Goal: Task Accomplishment & Management: Complete application form

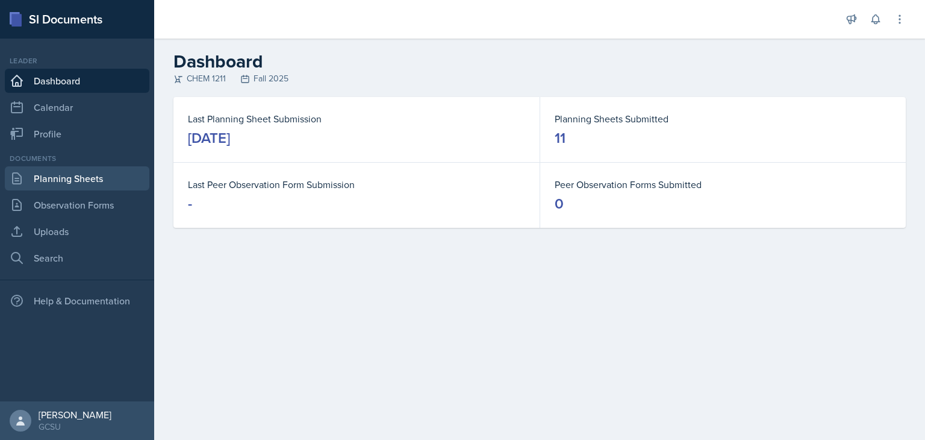
click at [76, 182] on link "Planning Sheets" at bounding box center [77, 178] width 145 height 24
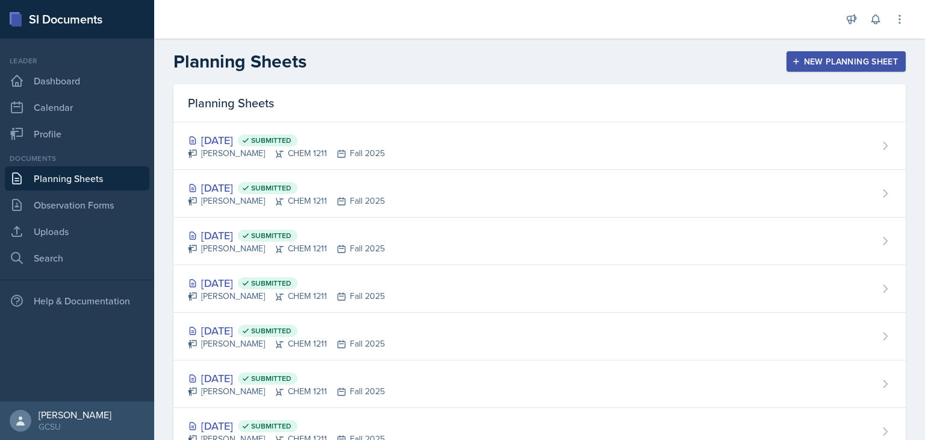
click at [814, 57] on div "New Planning Sheet" at bounding box center [846, 62] width 104 height 10
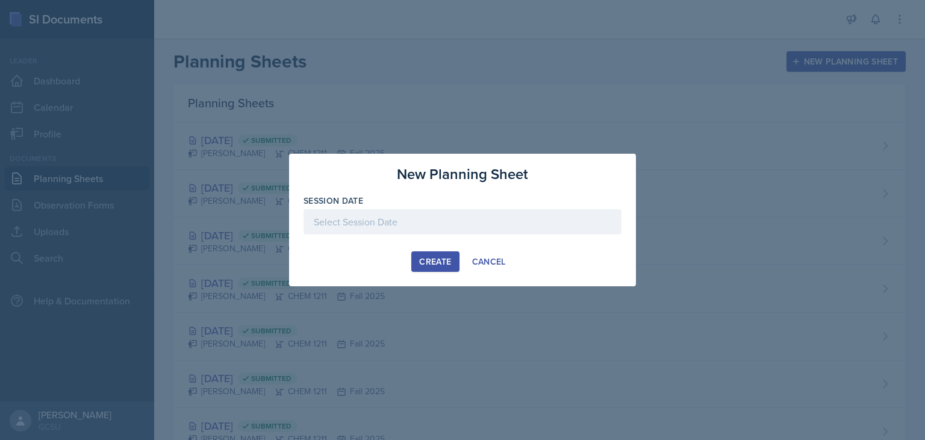
click at [431, 217] on div at bounding box center [462, 221] width 318 height 25
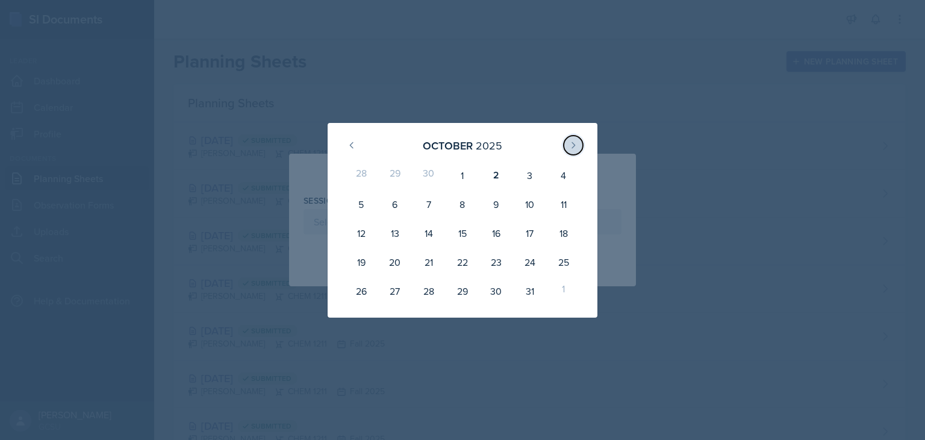
click at [571, 146] on icon at bounding box center [573, 145] width 10 height 10
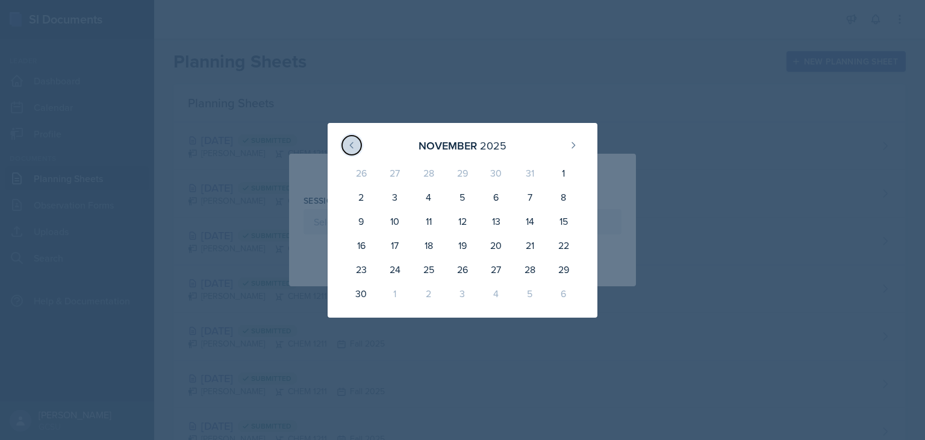
click at [352, 143] on icon at bounding box center [351, 144] width 3 height 5
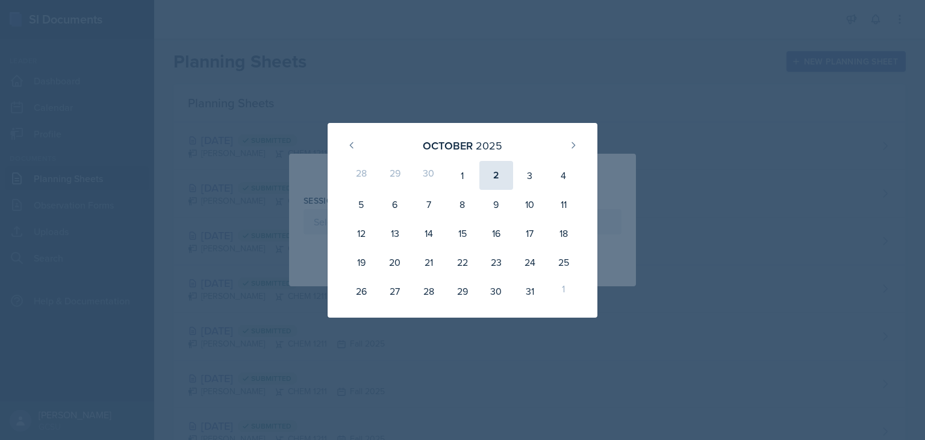
click at [487, 179] on div "2" at bounding box center [496, 175] width 34 height 29
type input "[DATE]"
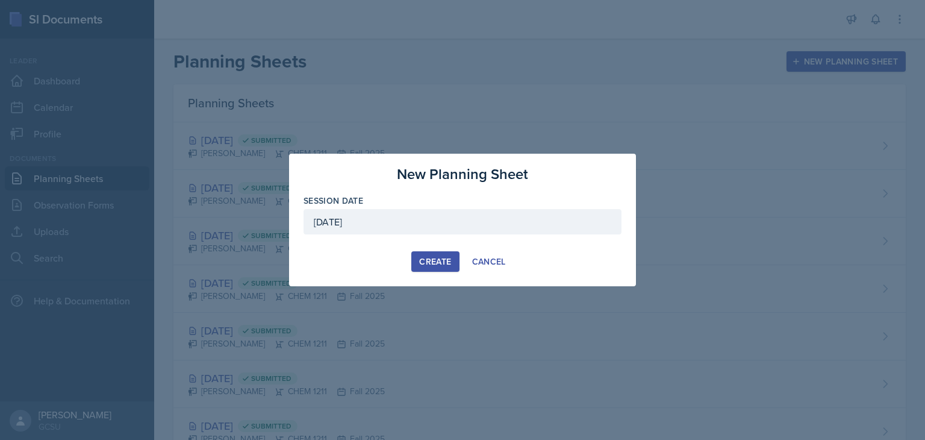
click at [429, 257] on div "Create" at bounding box center [435, 262] width 32 height 10
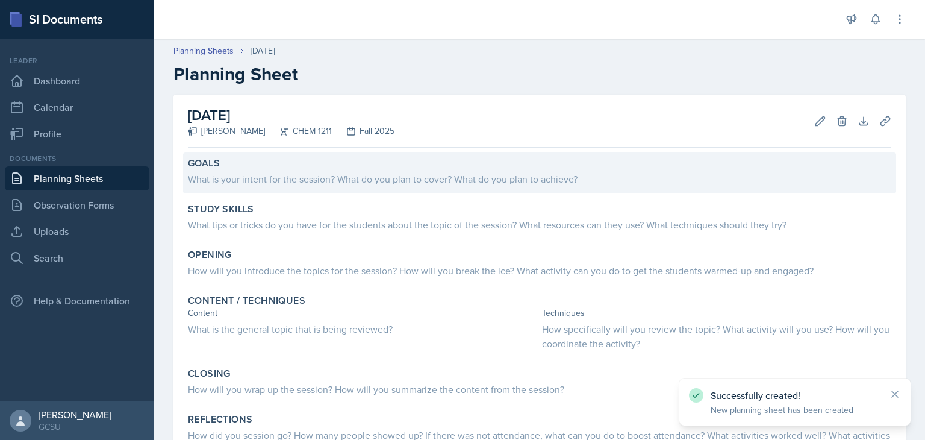
click at [441, 177] on div "What is your intent for the session? What do you plan to cover? What do you pla…" at bounding box center [539, 179] width 703 height 14
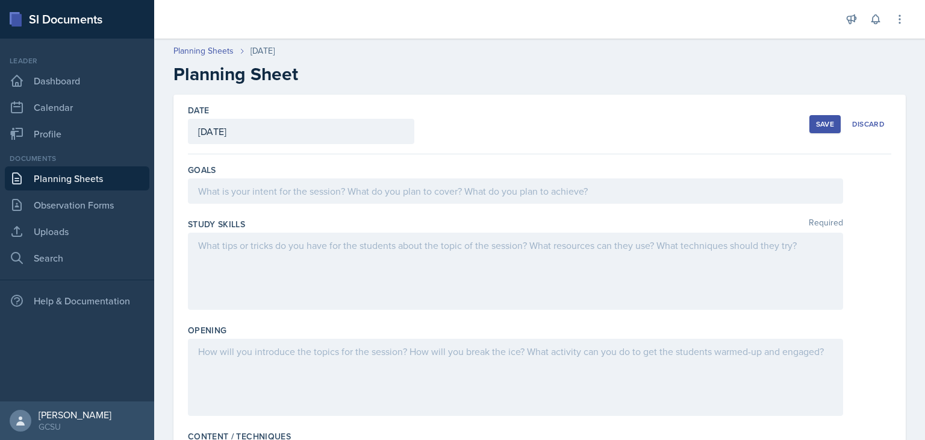
click at [303, 191] on div at bounding box center [515, 190] width 655 height 25
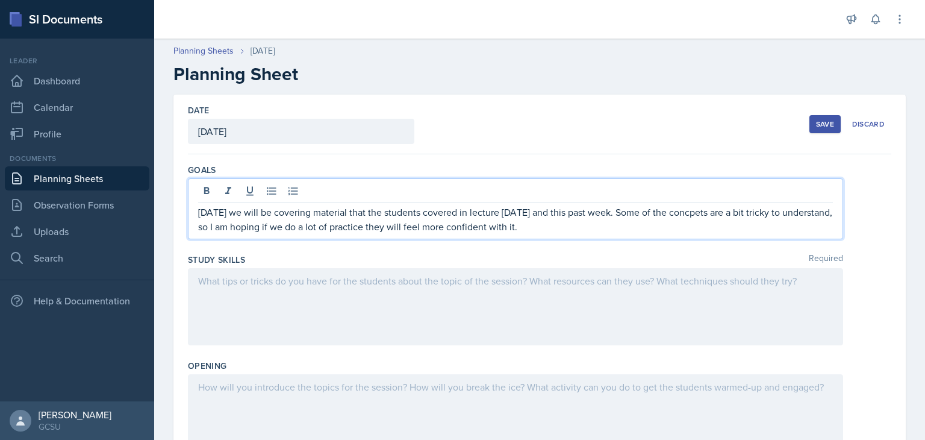
click at [674, 201] on div at bounding box center [515, 192] width 635 height 20
click at [676, 214] on p "[DATE] we will be covering material that the students covered in lecture [DATE]…" at bounding box center [515, 219] width 635 height 29
click at [577, 310] on div at bounding box center [515, 306] width 655 height 77
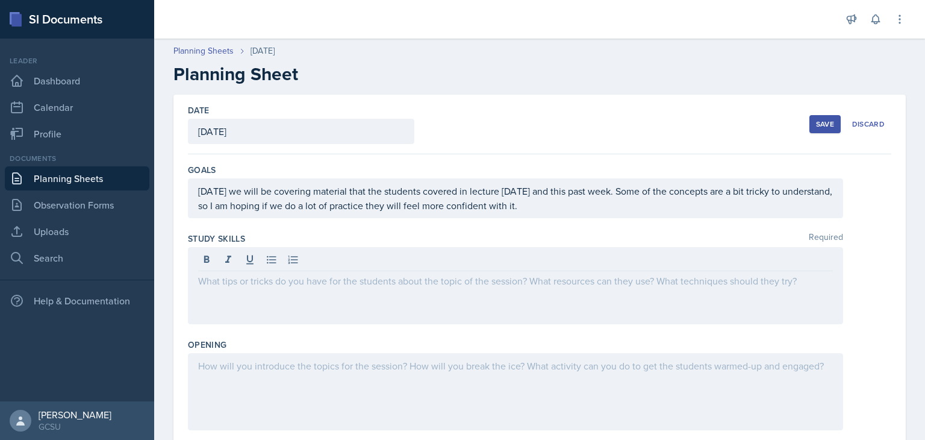
click at [565, 340] on div "Opening" at bounding box center [539, 344] width 703 height 12
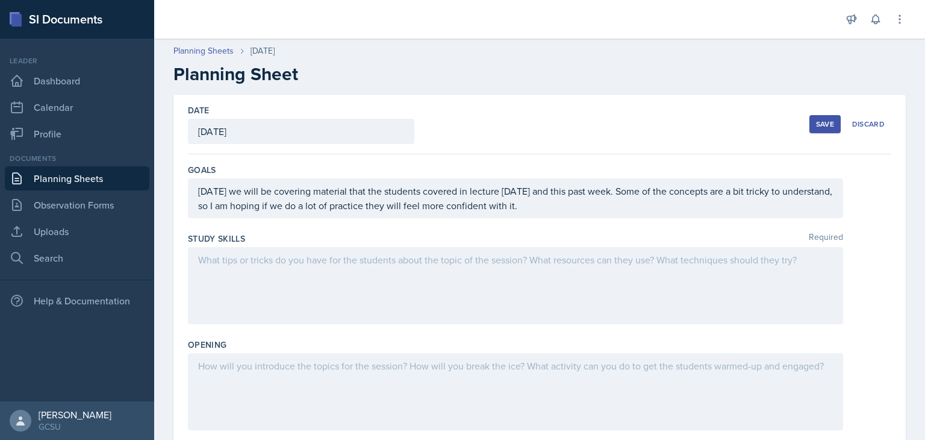
click at [475, 287] on div at bounding box center [515, 285] width 655 height 77
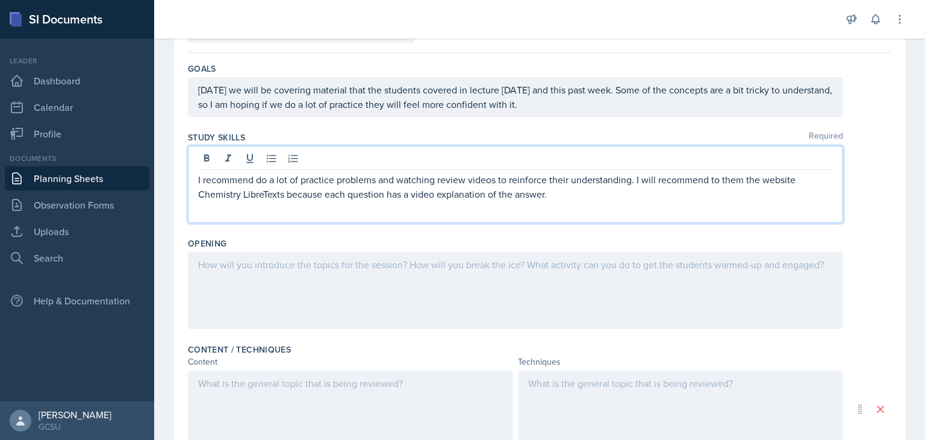
click at [313, 268] on p at bounding box center [515, 264] width 635 height 14
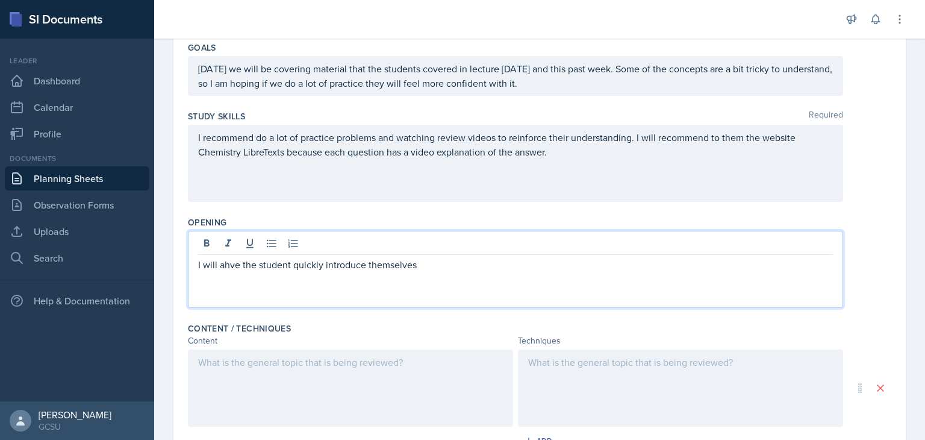
click at [230, 265] on p "I will ahve the student quickly introduce themselves" at bounding box center [515, 264] width 635 height 14
click at [291, 264] on p "I will have the student quickly introduce themselves" at bounding box center [515, 264] width 635 height 14
click at [414, 283] on div "I will have the students quickly introduce themselves" at bounding box center [515, 269] width 655 height 77
click at [447, 267] on p "I will have the students quickly introduce themselves" at bounding box center [515, 264] width 635 height 14
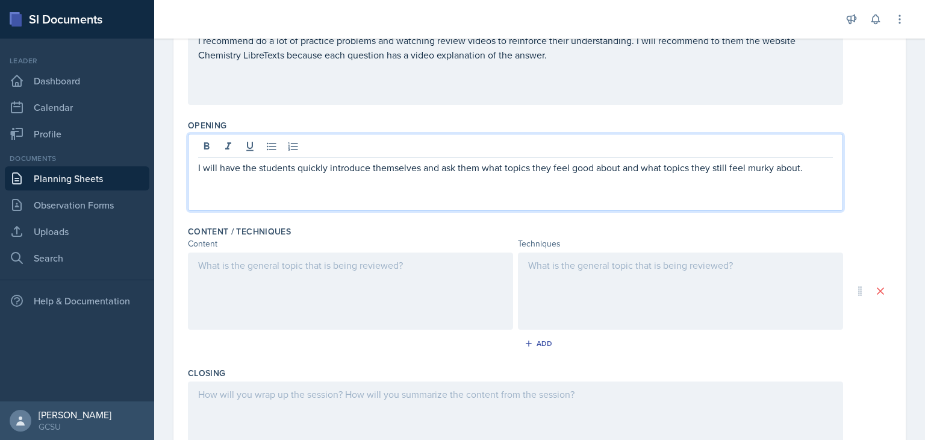
scroll to position [220, 0]
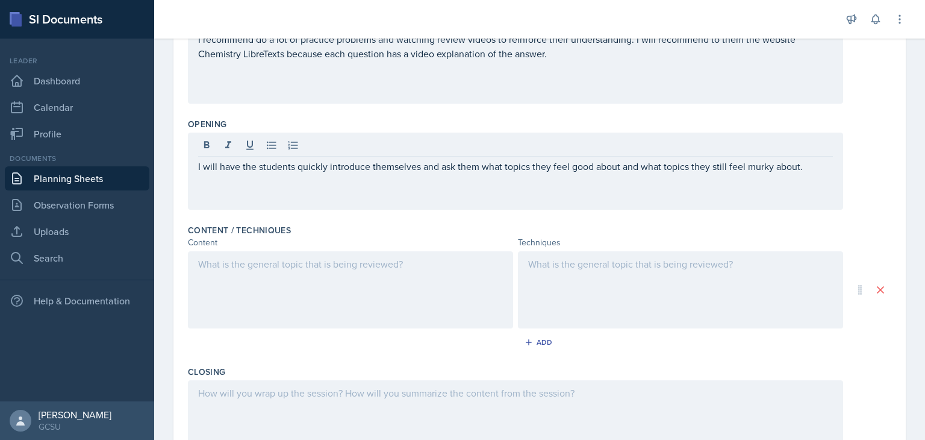
click at [457, 287] on div at bounding box center [350, 289] width 325 height 77
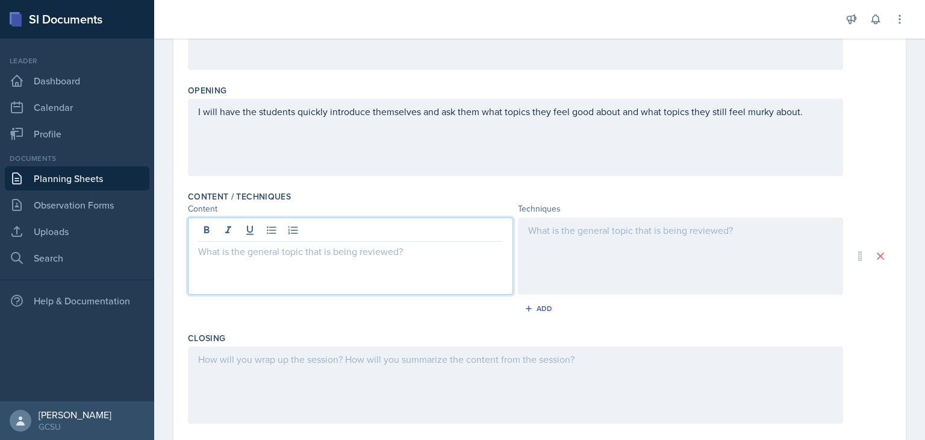
scroll to position [255, 0]
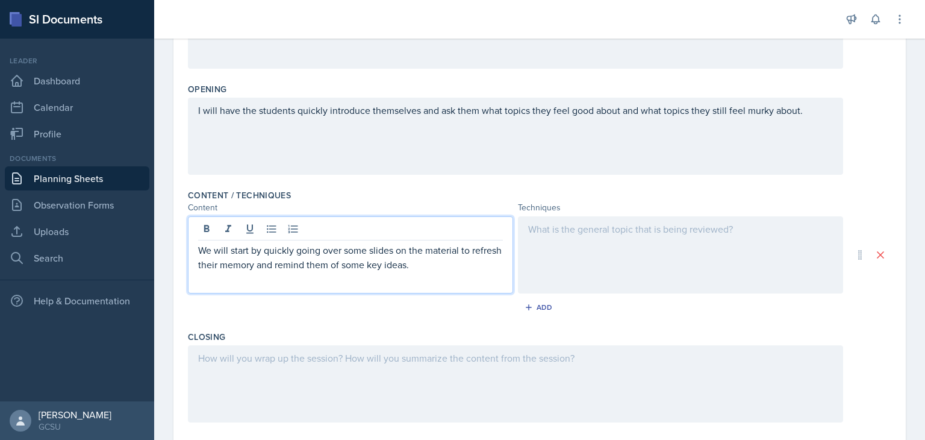
click at [401, 268] on p "We will start by quickly going over some slides on the material to refresh thei…" at bounding box center [350, 257] width 305 height 29
copy p "We will start by quickly going over some slides on the material to refresh thei…"
click at [600, 240] on div at bounding box center [680, 254] width 325 height 77
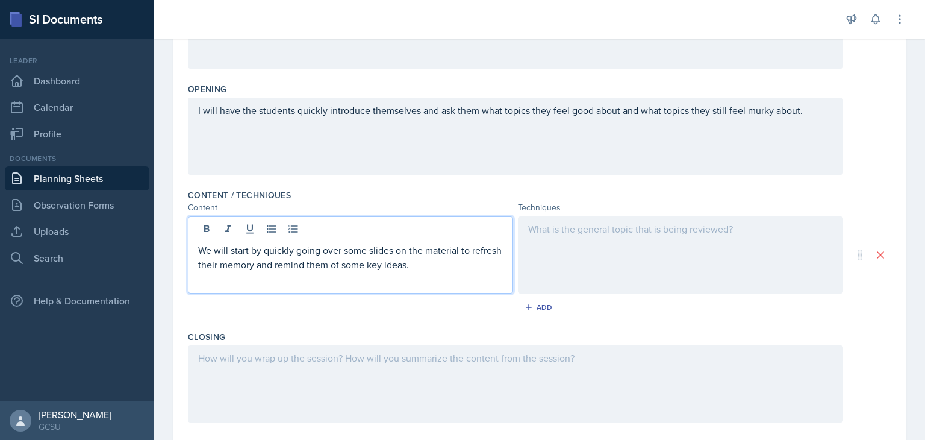
scroll to position [276, 0]
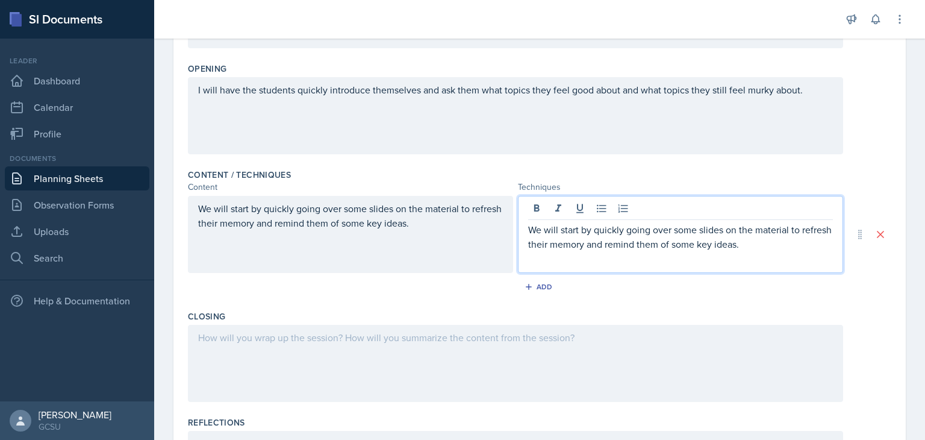
click at [434, 225] on p "We will start by quickly going over some slides on the material to refresh thei…" at bounding box center [350, 215] width 305 height 29
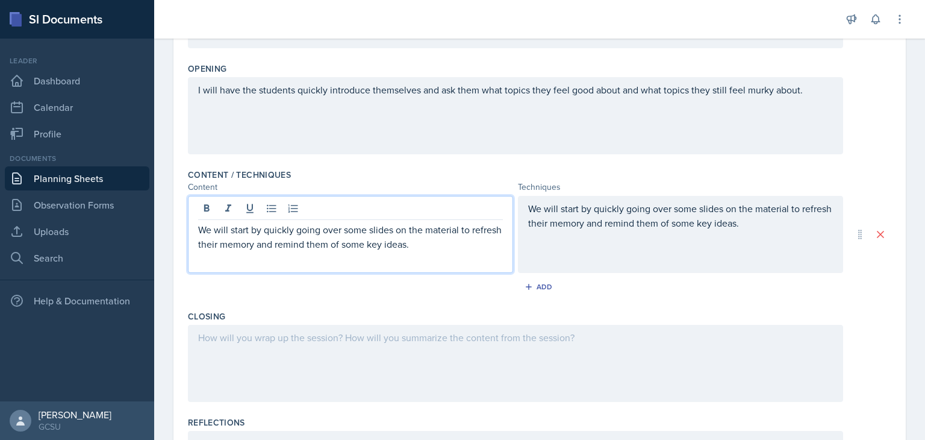
drag, startPoint x: 465, startPoint y: 244, endPoint x: 127, endPoint y: 191, distance: 341.9
click at [127, 191] on div "SI Documents Leader Dashboard Calendar Profile Documents Planning Sheets Observ…" at bounding box center [462, 220] width 925 height 440
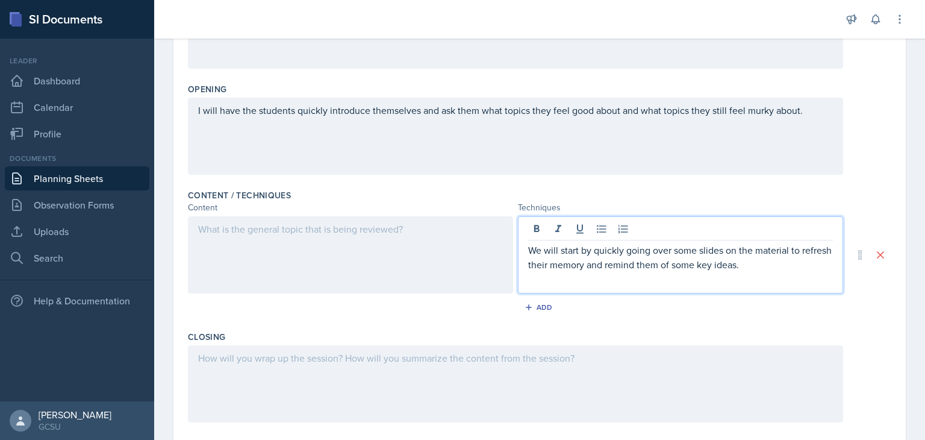
click at [806, 252] on div "We will start by quickly going over some slides on the material to refresh thei…" at bounding box center [680, 264] width 305 height 43
click at [528, 249] on p "We will start by quickly going over some slides on the material to refresh thei…" at bounding box center [680, 257] width 305 height 29
click at [597, 231] on icon at bounding box center [601, 229] width 9 height 8
click at [797, 268] on p "We will start by quickly going over some slides on the material to refresh thei…" at bounding box center [685, 257] width 295 height 29
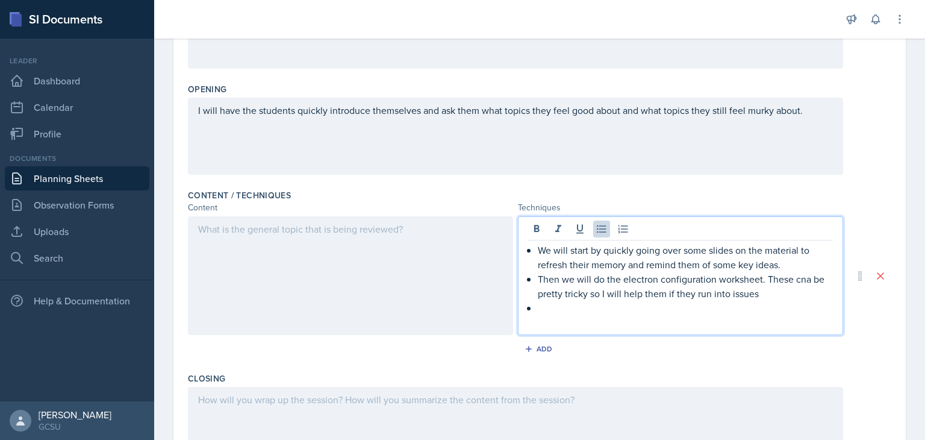
click at [797, 280] on p "Then we will do the electron configuration worksheet. These cna be pretty trick…" at bounding box center [685, 286] width 295 height 29
click at [597, 308] on p at bounding box center [685, 307] width 295 height 14
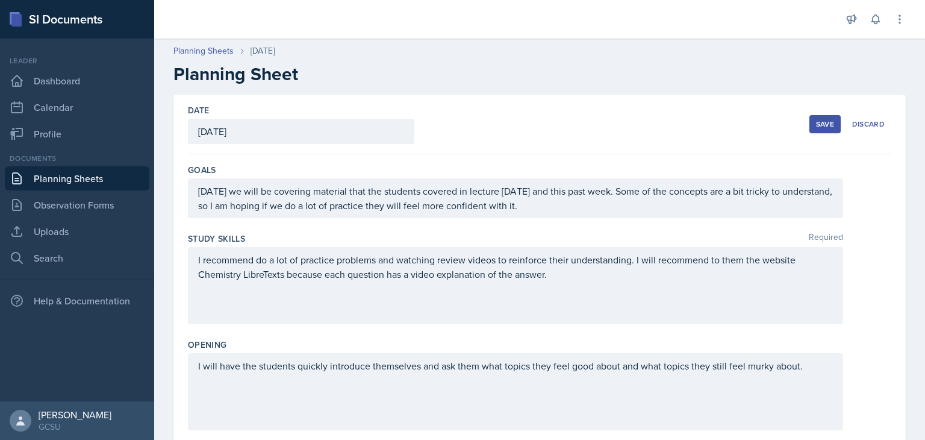
click at [816, 125] on div "Save" at bounding box center [825, 124] width 18 height 10
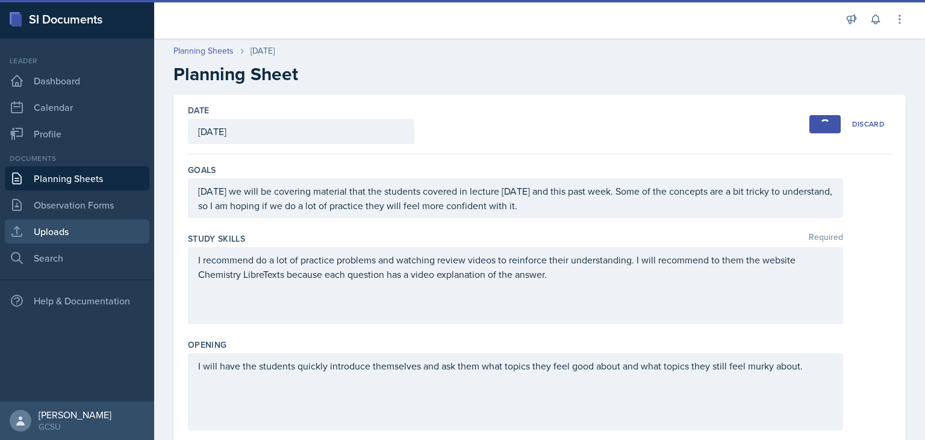
click at [77, 232] on link "Uploads" at bounding box center [77, 231] width 145 height 24
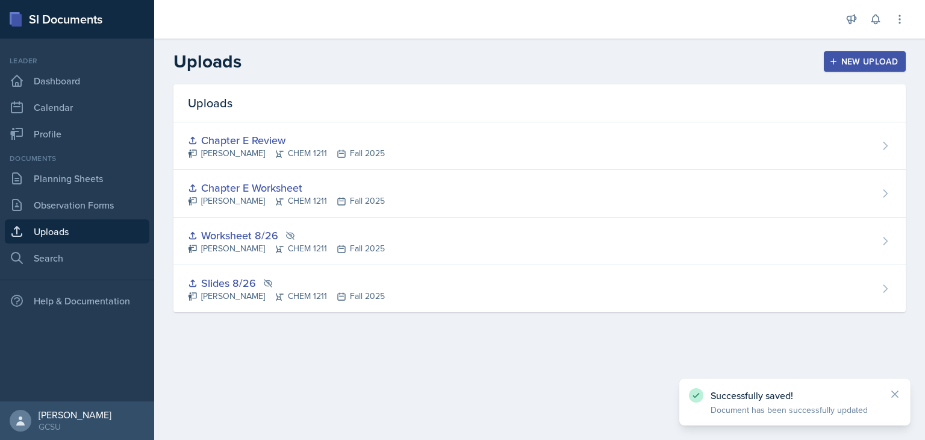
click at [867, 64] on div "New Upload" at bounding box center [865, 62] width 67 height 10
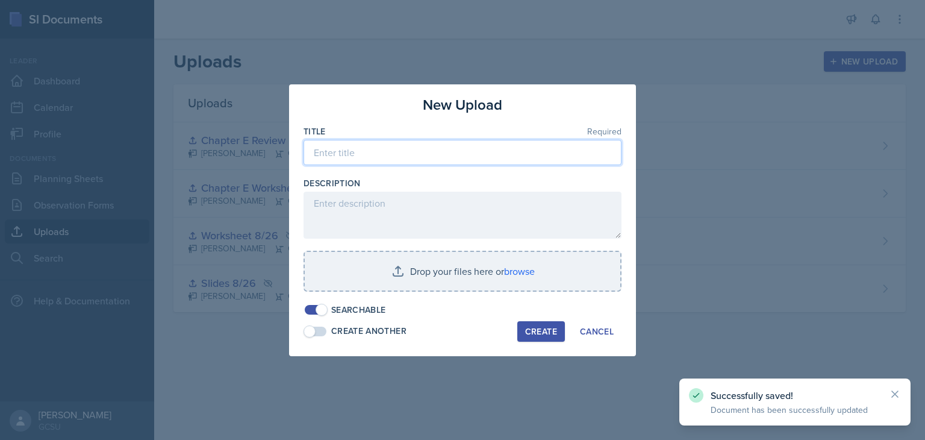
click at [529, 154] on input at bounding box center [462, 152] width 318 height 25
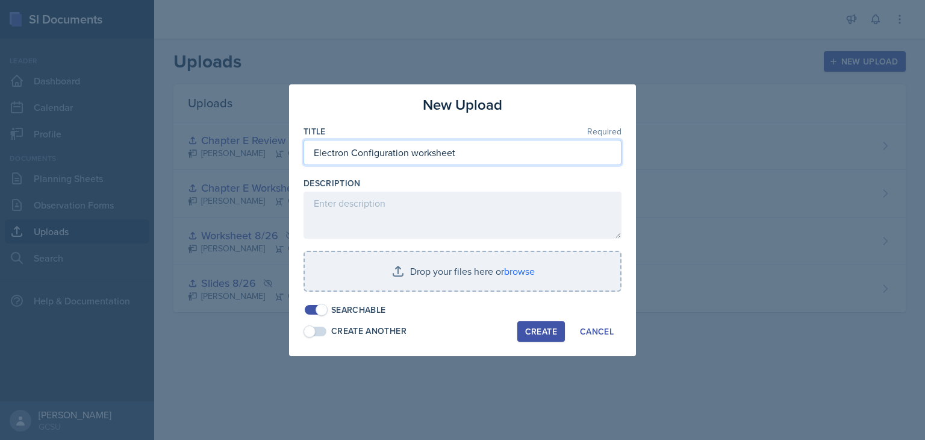
type input "Electron Configuration worksheet"
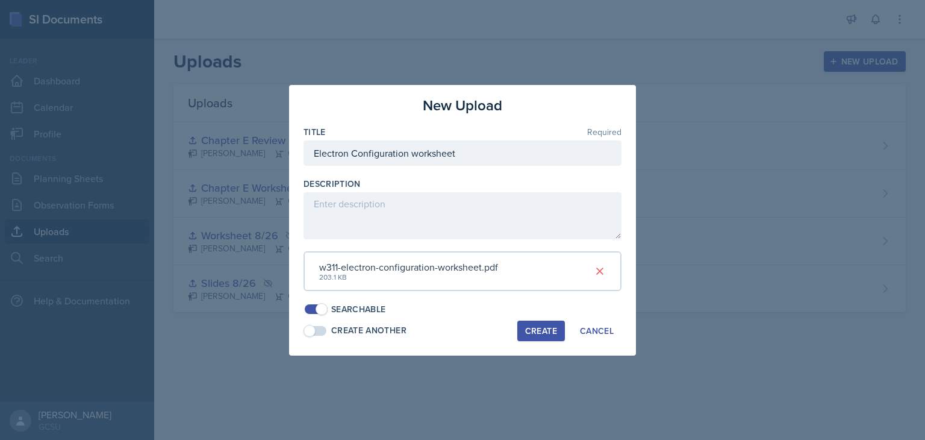
click at [539, 331] on div "Create" at bounding box center [541, 331] width 32 height 10
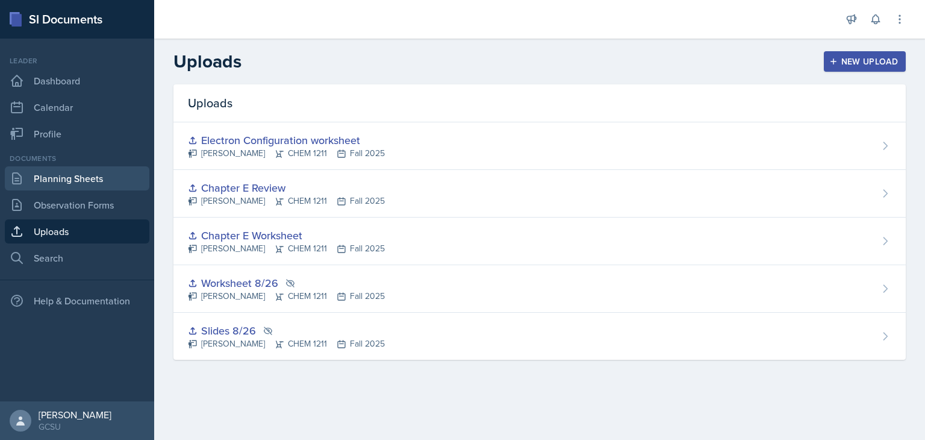
click at [61, 172] on link "Planning Sheets" at bounding box center [77, 178] width 145 height 24
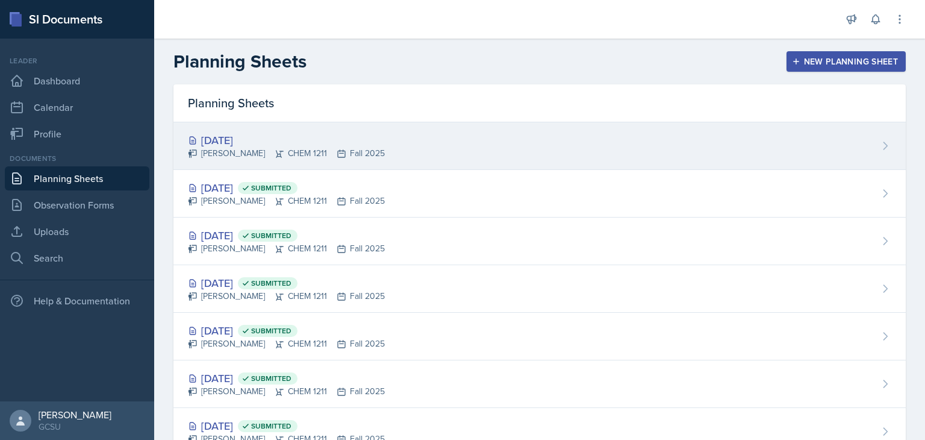
click at [405, 151] on div "[DATE] [PERSON_NAME] CHEM 1211 Fall 2025" at bounding box center [539, 146] width 732 height 48
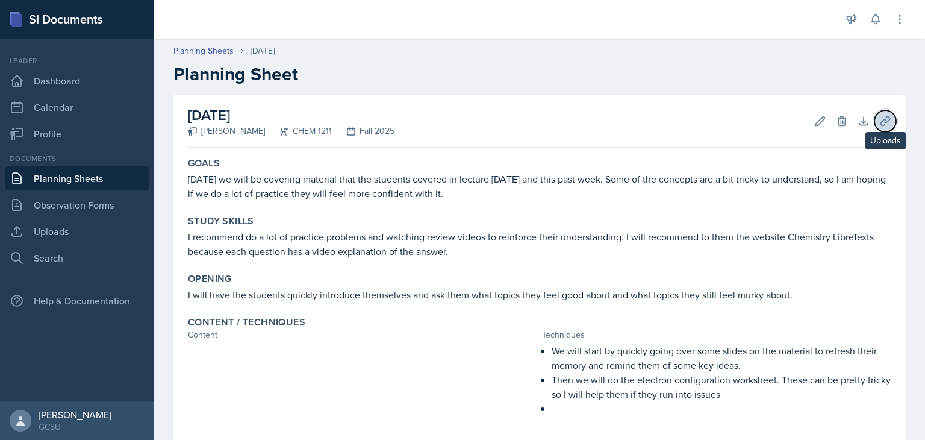
click at [880, 119] on icon at bounding box center [884, 120] width 9 height 9
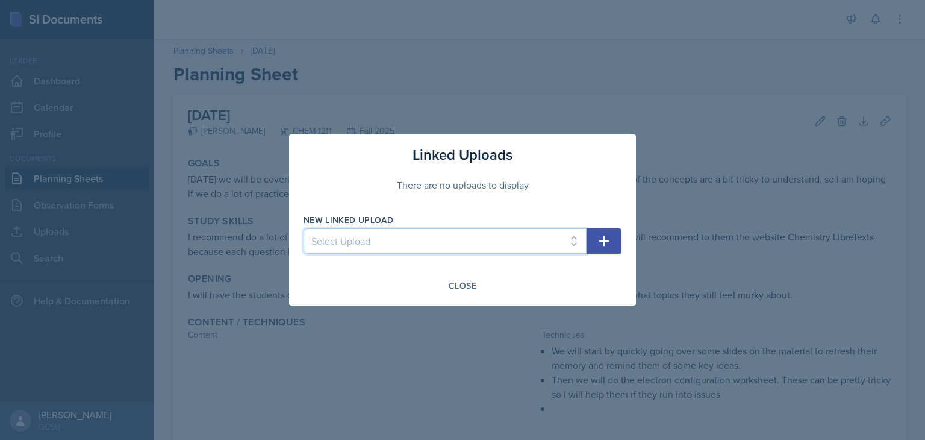
click at [462, 242] on select "Select Upload Worksheet 8/26 Slides 8/26 Chapter E Worksheet Chapter E Review E…" at bounding box center [444, 240] width 283 height 25
select select "7c02a70f-55a3-4b53-a280-b7d0e2f0a00f"
click at [303, 228] on select "Select Upload Worksheet 8/26 Slides 8/26 Chapter E Worksheet Chapter E Review E…" at bounding box center [444, 240] width 283 height 25
click at [605, 236] on icon "button" at bounding box center [604, 241] width 14 height 14
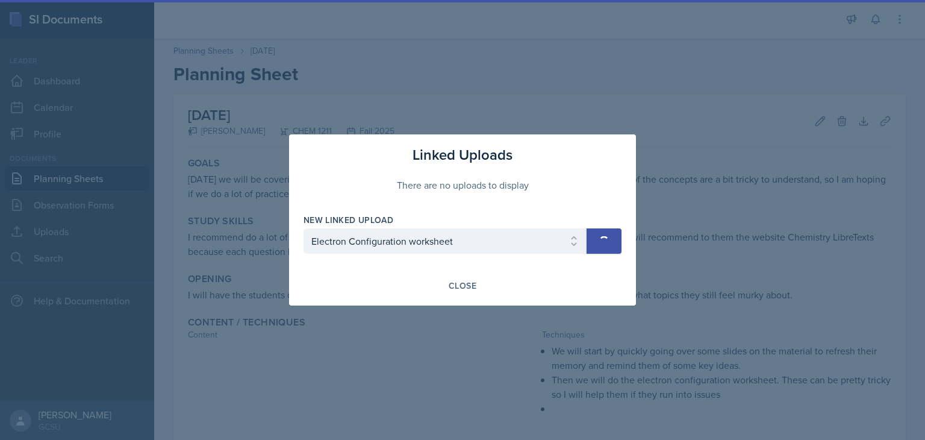
select select
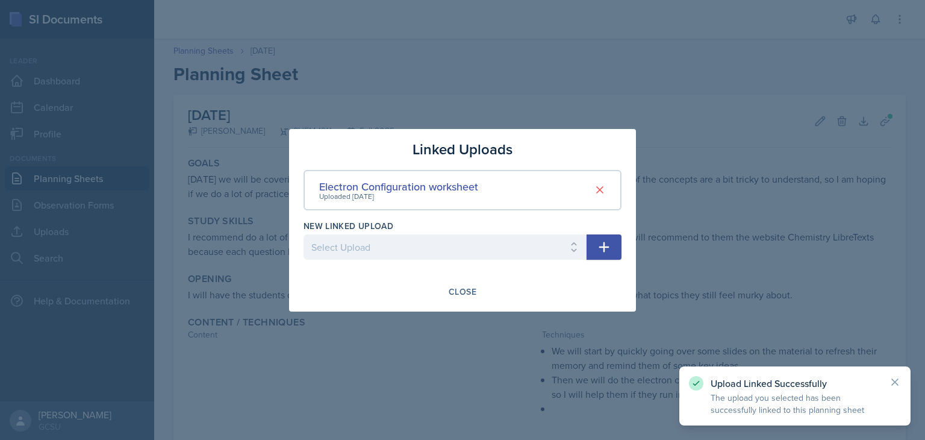
click at [605, 236] on button "button" at bounding box center [604, 246] width 35 height 25
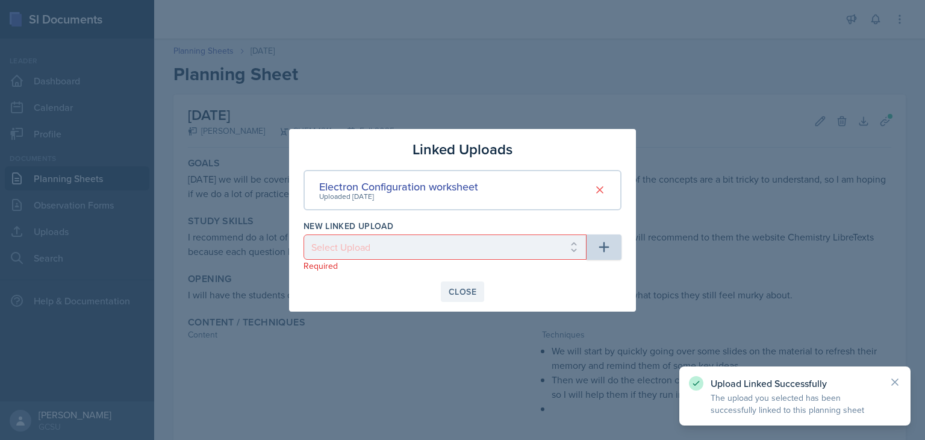
click at [463, 290] on div "Close" at bounding box center [463, 292] width 28 height 10
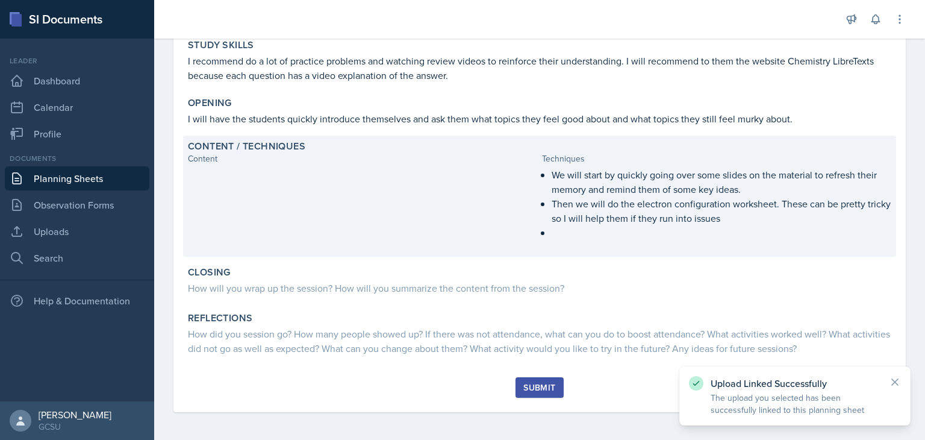
click at [638, 234] on p at bounding box center [722, 231] width 340 height 12
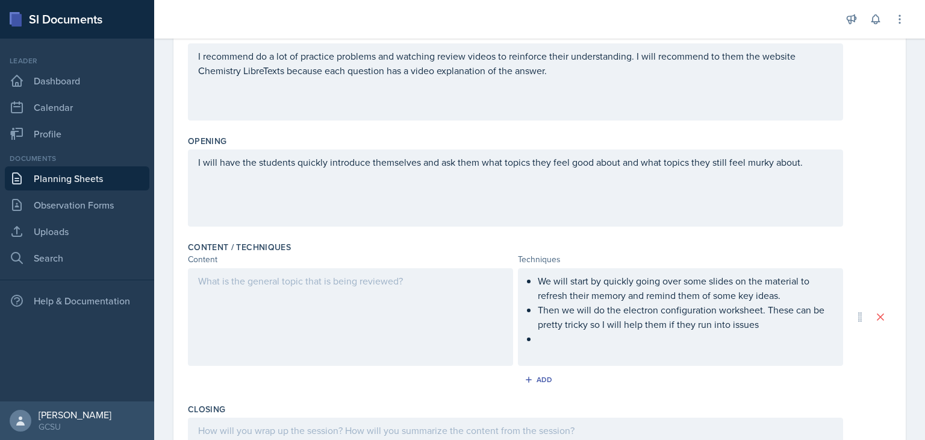
click at [545, 337] on ul "We will start by quickly going over some slides on the material to refresh thei…" at bounding box center [685, 309] width 295 height 72
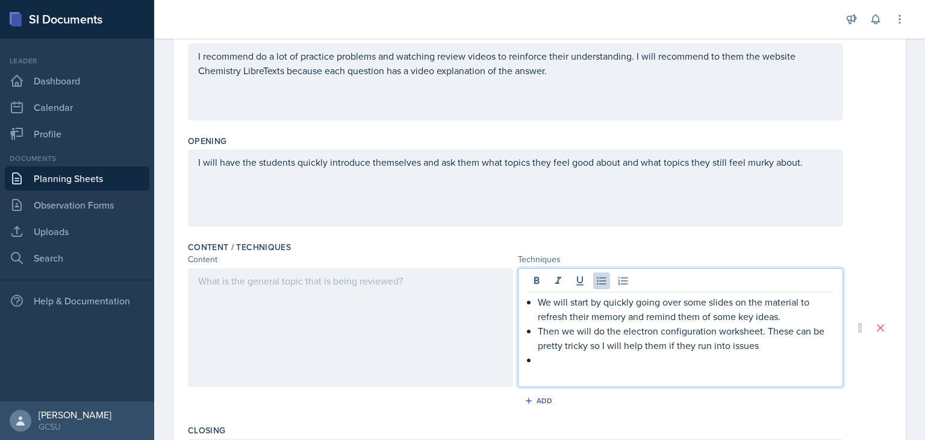
click at [526, 270] on div "We will start by quickly going over some slides on the material to refresh thei…" at bounding box center [680, 327] width 325 height 119
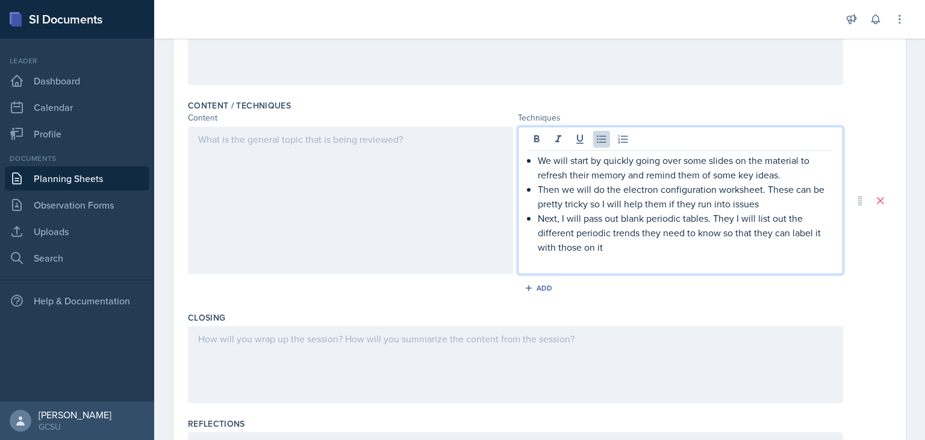
scroll to position [343, 0]
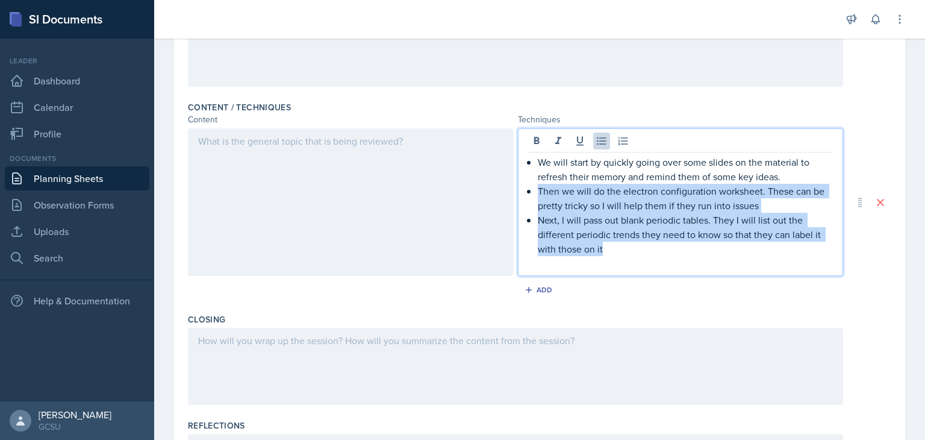
drag, startPoint x: 627, startPoint y: 251, endPoint x: 535, endPoint y: 193, distance: 109.3
click at [538, 193] on ul "We will start by quickly going over some slides on the material to refresh thei…" at bounding box center [685, 205] width 295 height 101
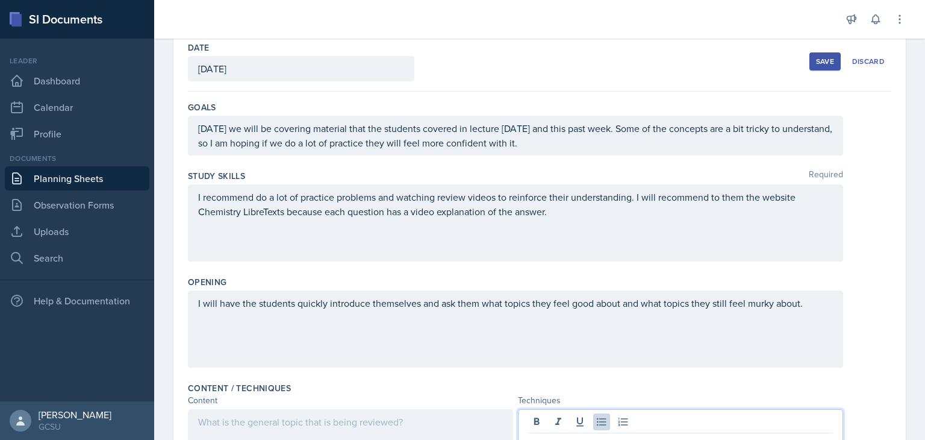
scroll to position [0, 0]
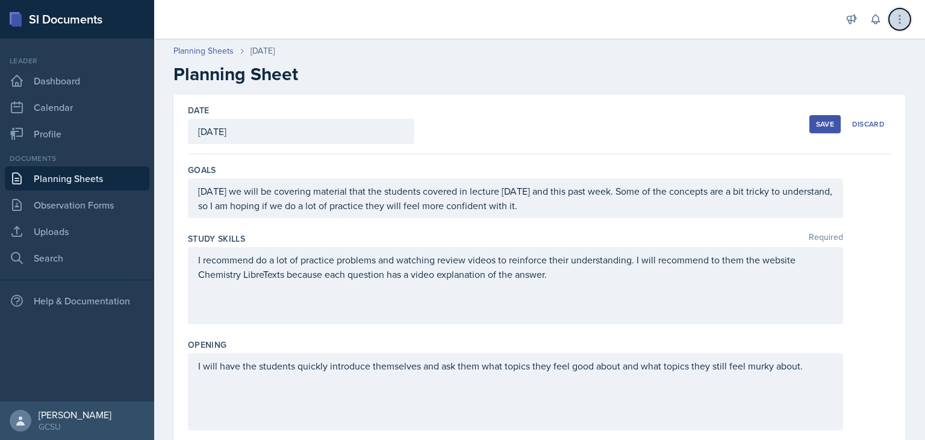
click at [903, 19] on icon at bounding box center [900, 19] width 12 height 12
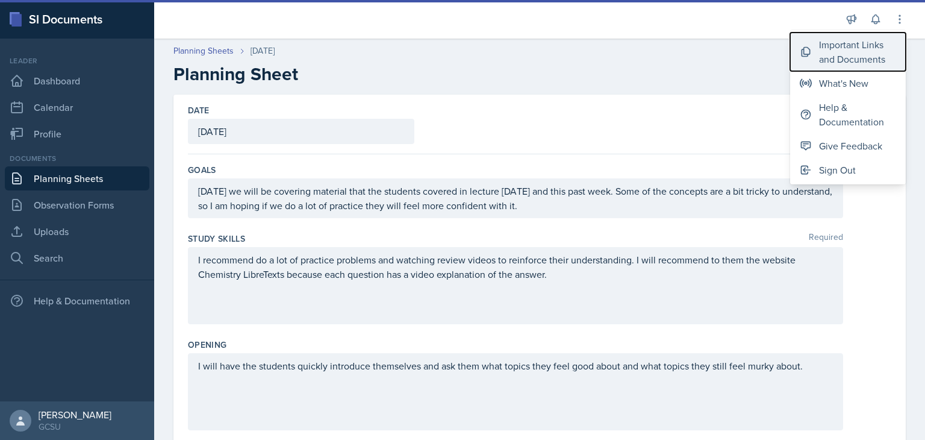
click at [863, 67] on button "Important Links and Documents" at bounding box center [848, 52] width 116 height 39
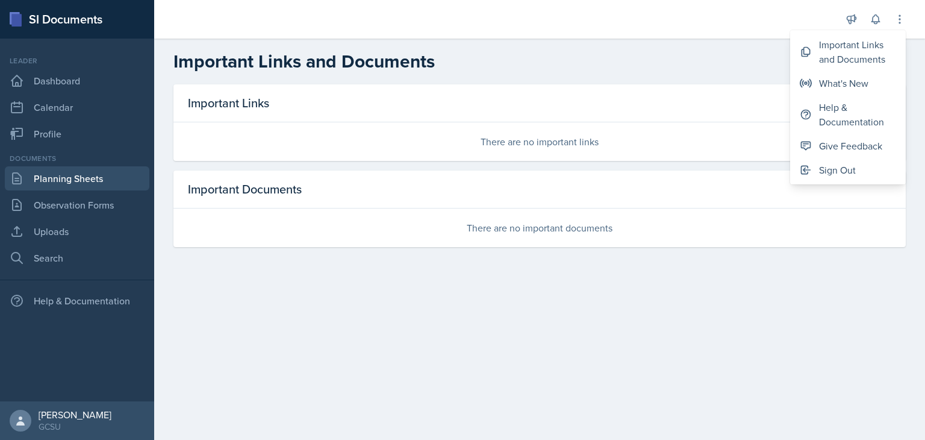
click at [102, 181] on link "Planning Sheets" at bounding box center [77, 178] width 145 height 24
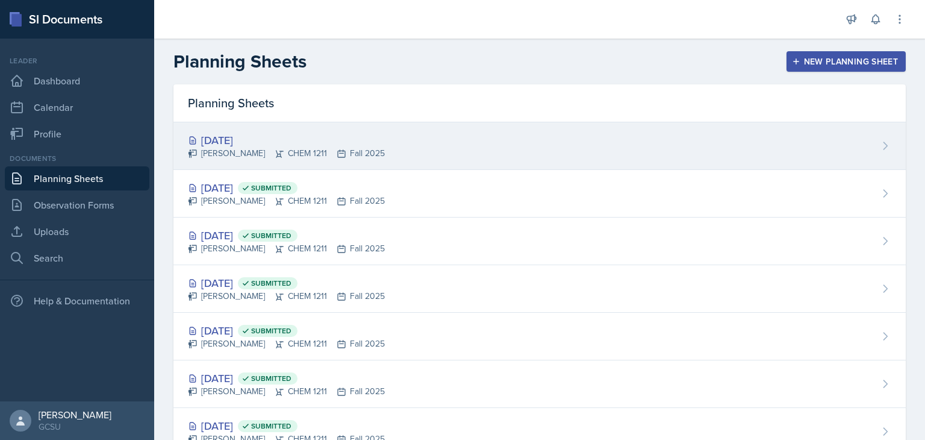
click at [350, 138] on div "[DATE]" at bounding box center [286, 140] width 197 height 16
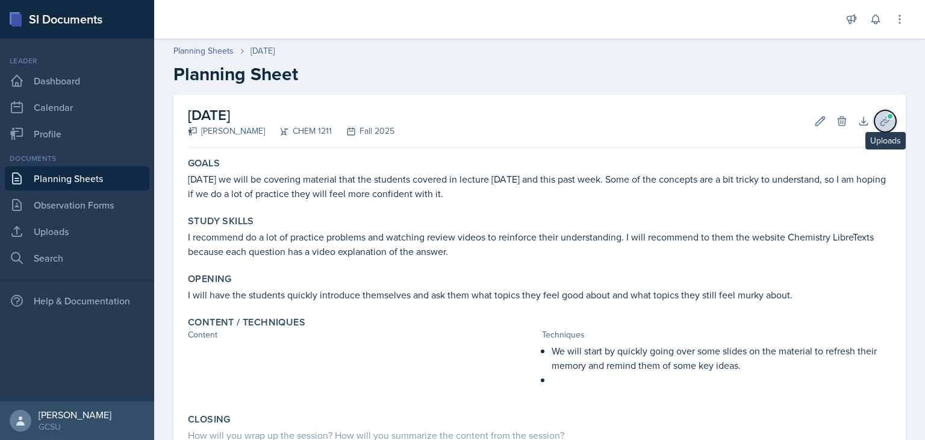
click at [874, 126] on button "Uploads" at bounding box center [885, 121] width 22 height 22
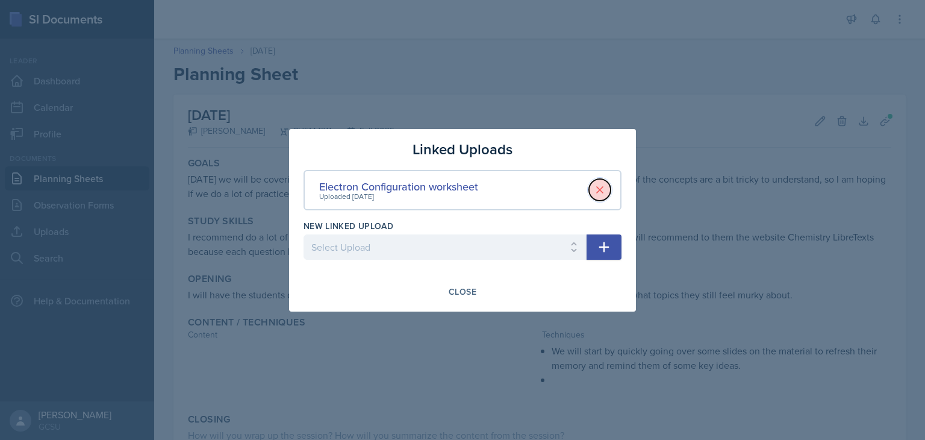
click at [602, 187] on icon at bounding box center [600, 190] width 6 height 6
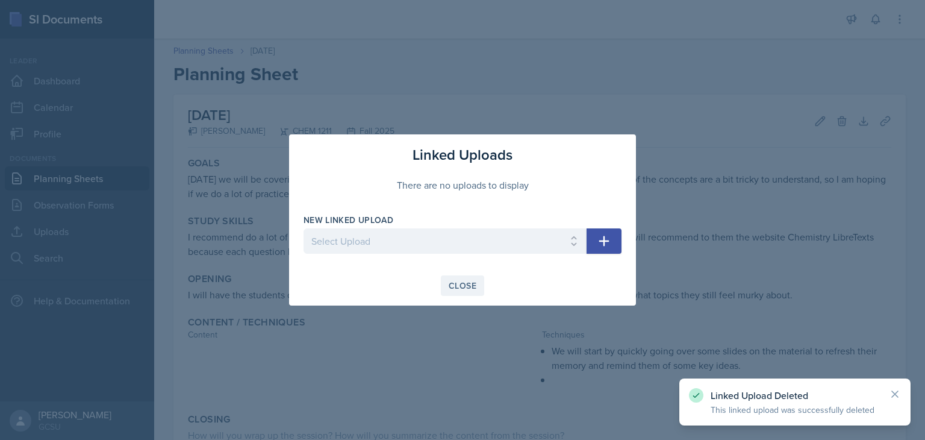
click at [480, 286] on button "Close" at bounding box center [462, 285] width 43 height 20
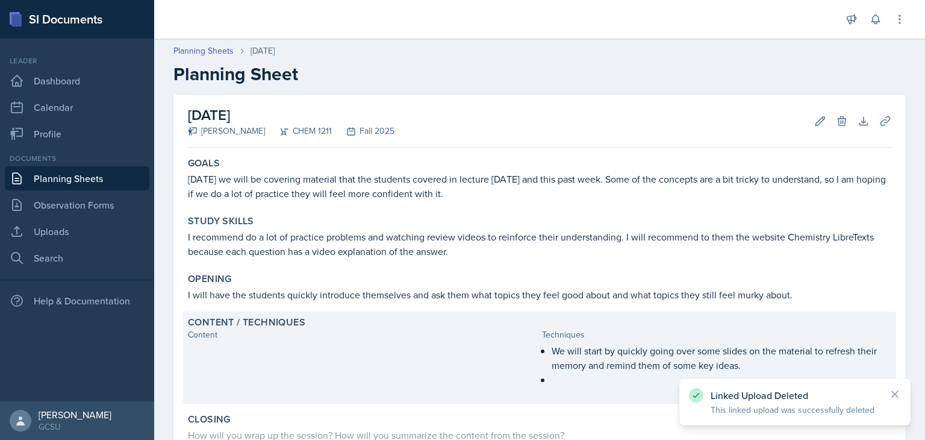
scroll to position [148, 0]
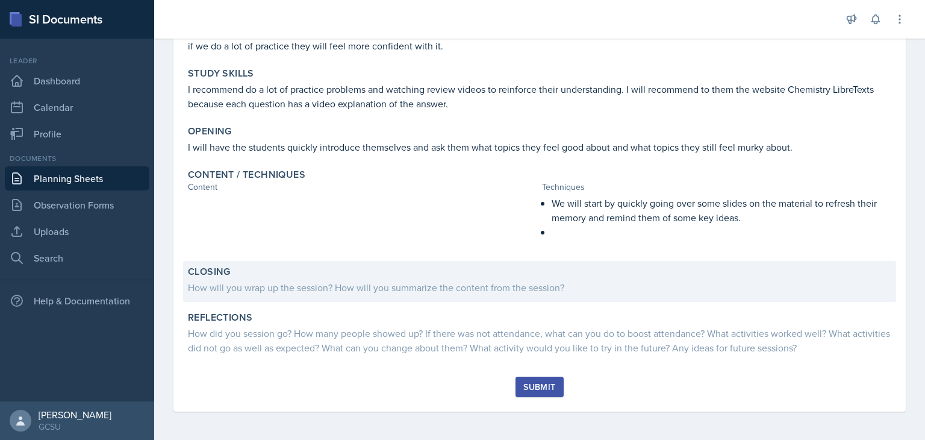
click at [444, 296] on div "Closing How will you wrap up the session? How will you summarize the content fr…" at bounding box center [539, 281] width 713 height 41
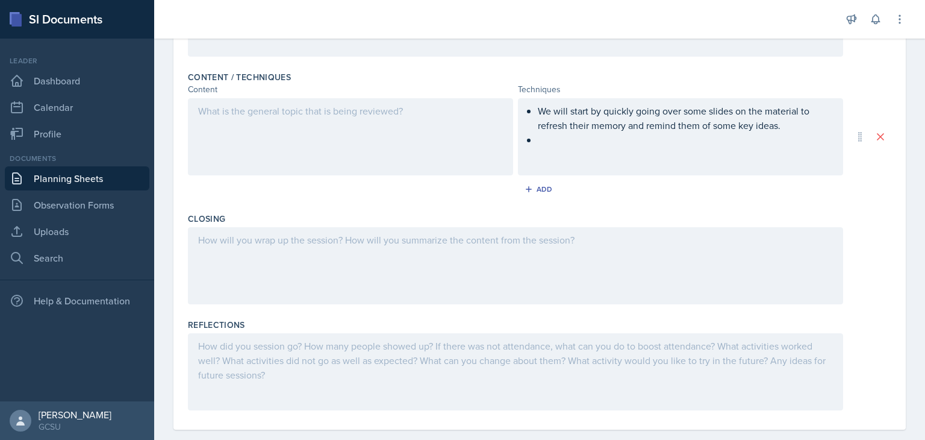
scroll to position [391, 0]
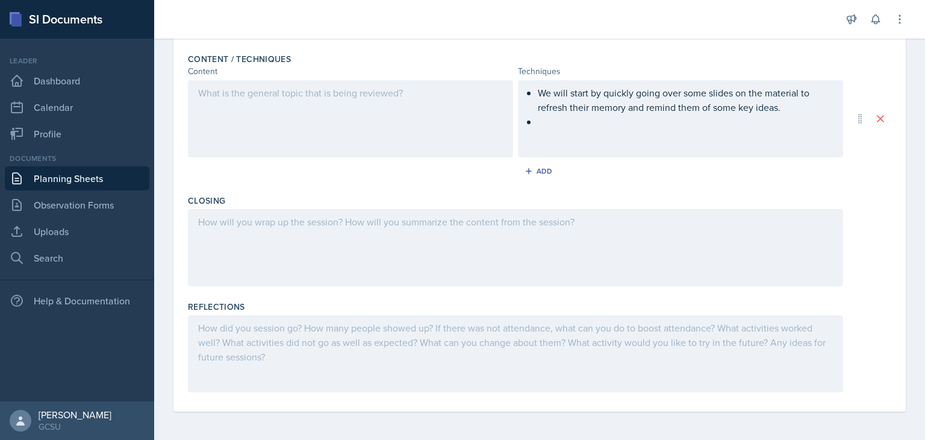
click at [432, 254] on div at bounding box center [515, 247] width 655 height 77
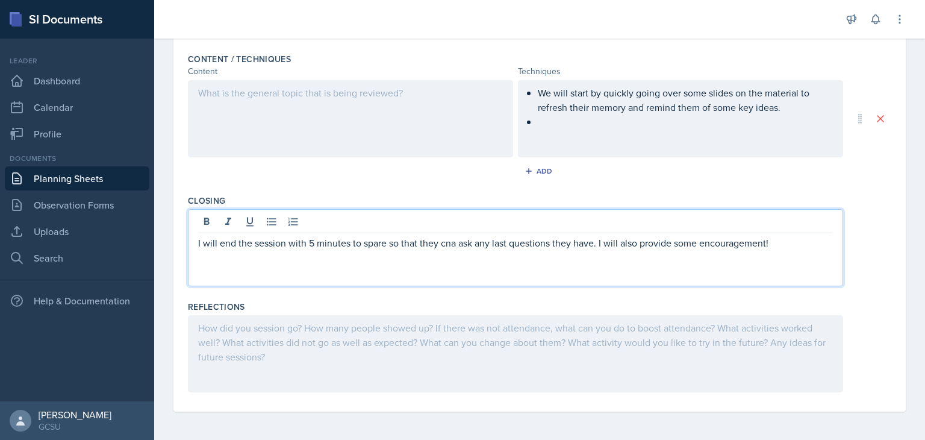
click at [446, 241] on p "I will end the session with 5 minutes to spare so that they cna ask any last qu…" at bounding box center [515, 242] width 635 height 14
click at [454, 244] on p "I will end the session with 5 minutes to spare so that they cna ask any last qu…" at bounding box center [515, 242] width 635 height 14
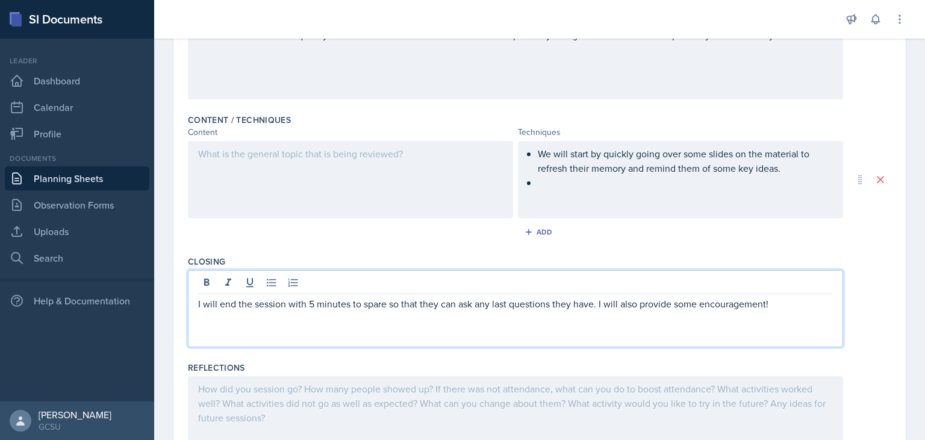
scroll to position [326, 0]
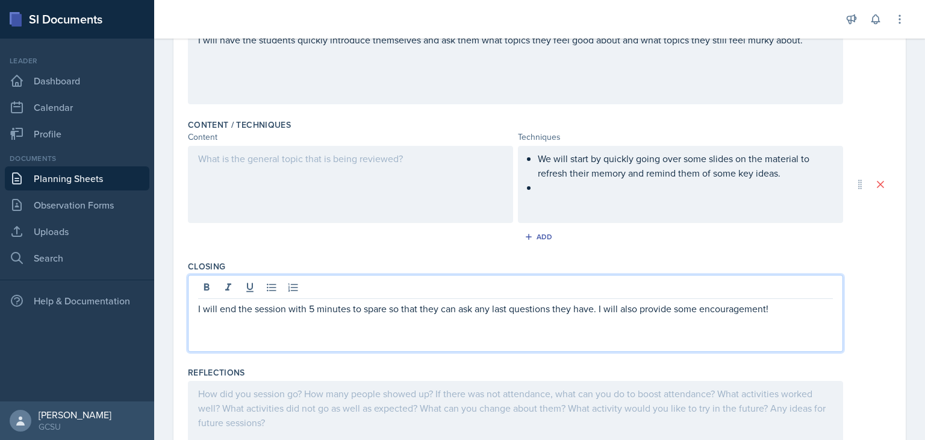
click at [401, 402] on div at bounding box center [515, 419] width 655 height 77
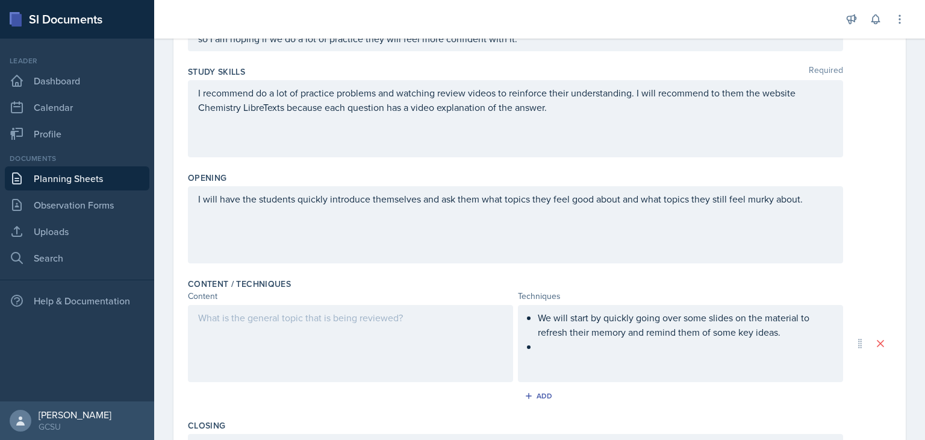
scroll to position [0, 0]
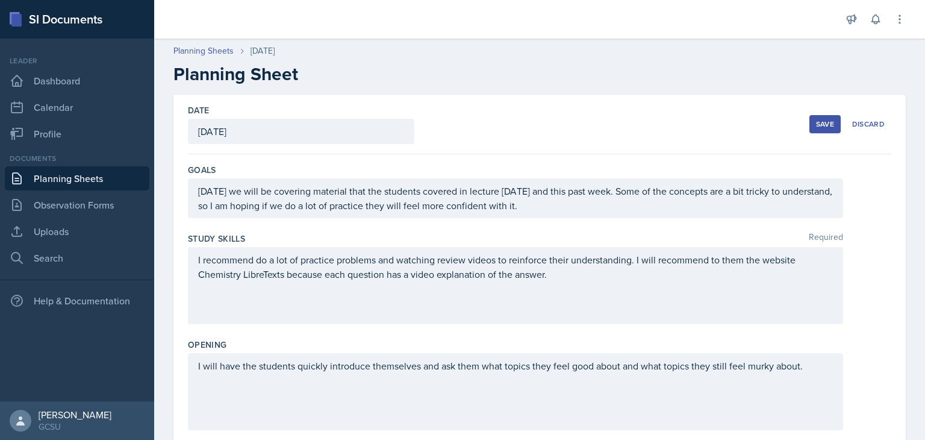
click at [810, 116] on button "Save" at bounding box center [824, 124] width 31 height 18
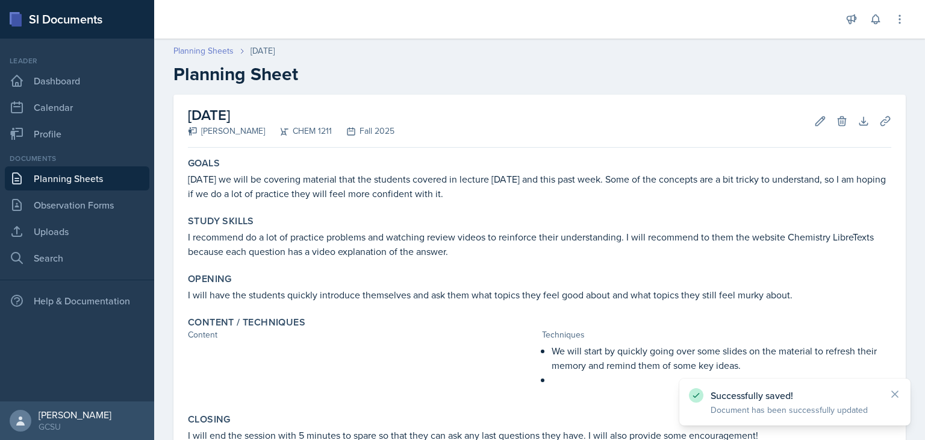
click at [196, 52] on link "Planning Sheets" at bounding box center [203, 51] width 60 height 13
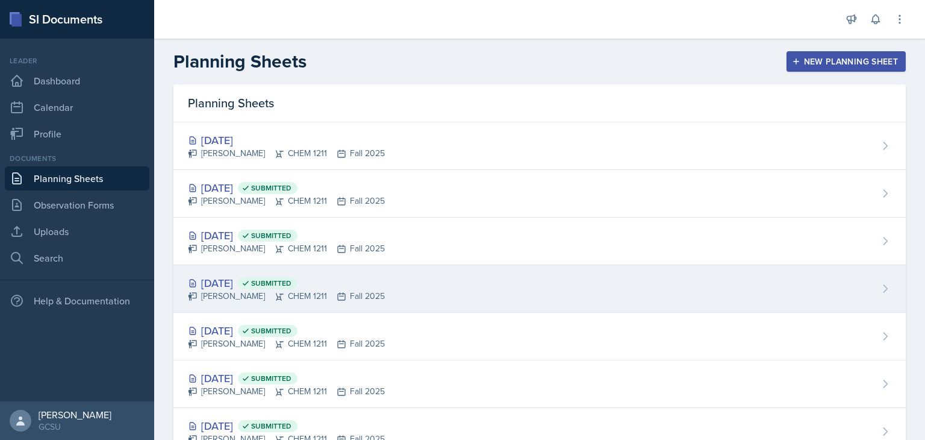
scroll to position [34, 0]
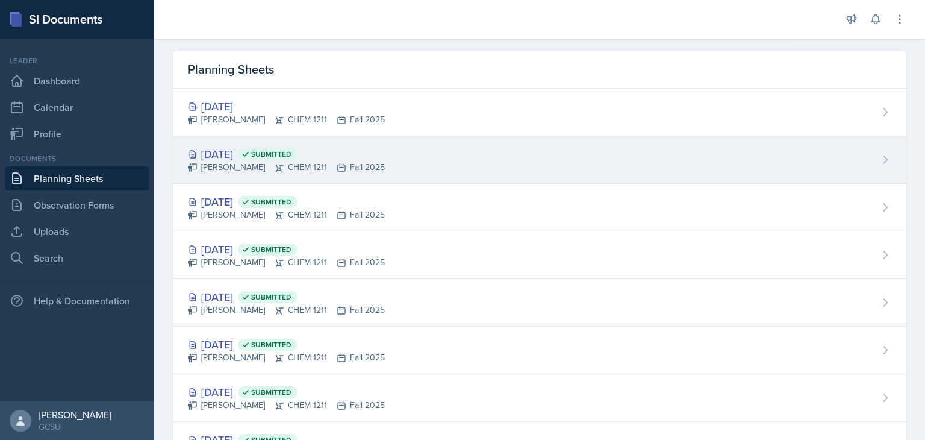
click at [282, 146] on div "[DATE] Submitted" at bounding box center [286, 154] width 197 height 16
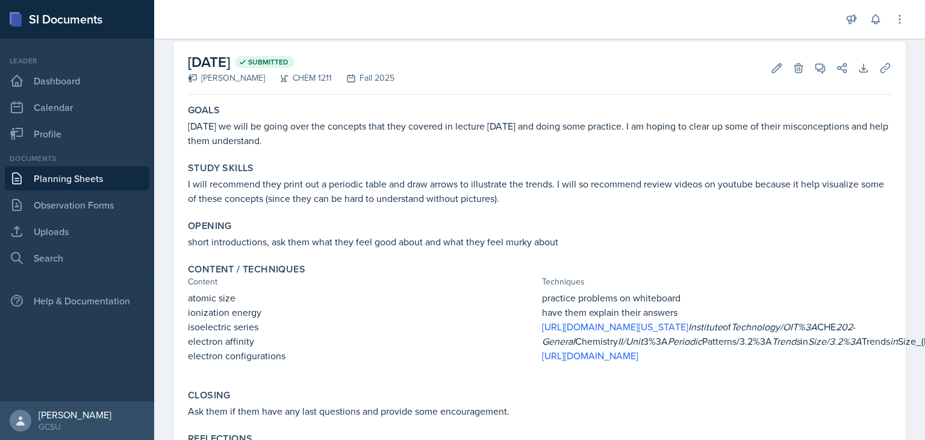
scroll to position [14, 0]
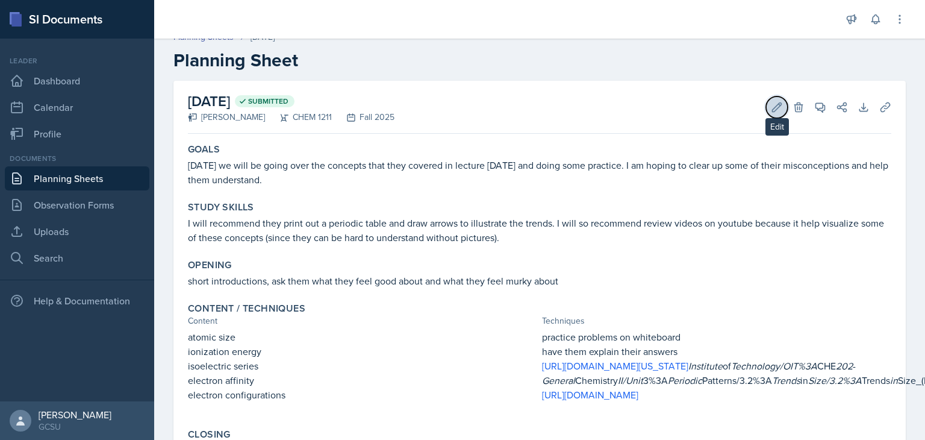
click at [773, 109] on icon at bounding box center [777, 106] width 9 height 9
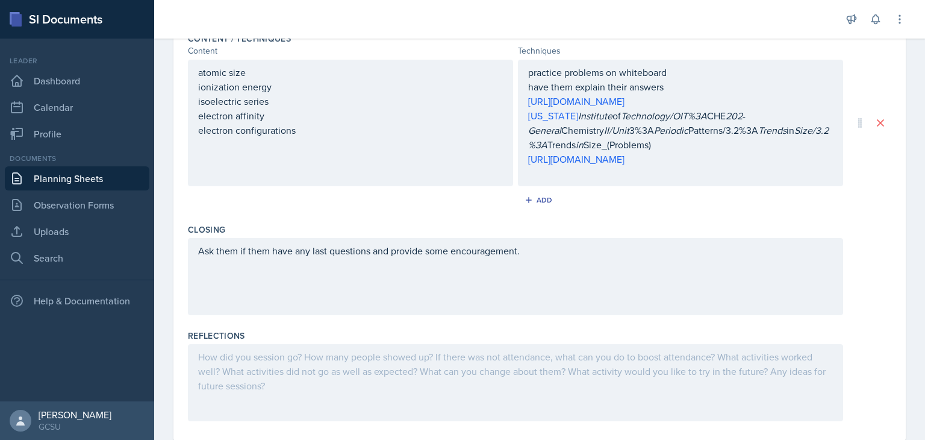
click at [302, 408] on div at bounding box center [515, 382] width 655 height 77
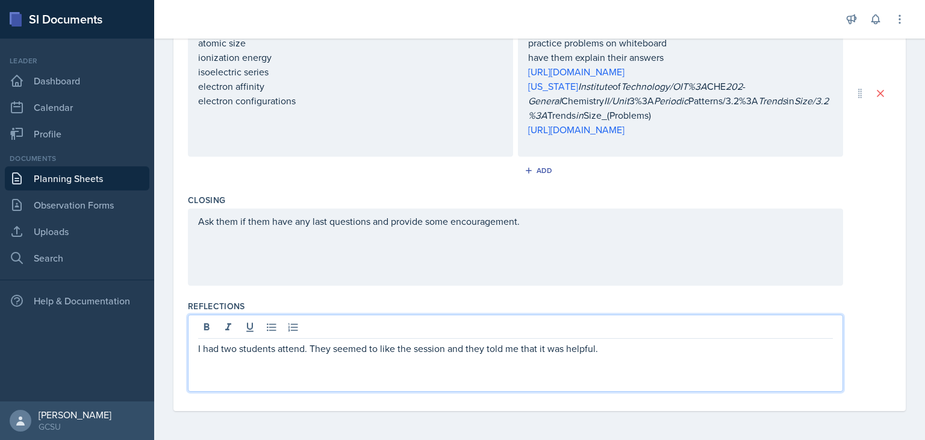
scroll to position [0, 0]
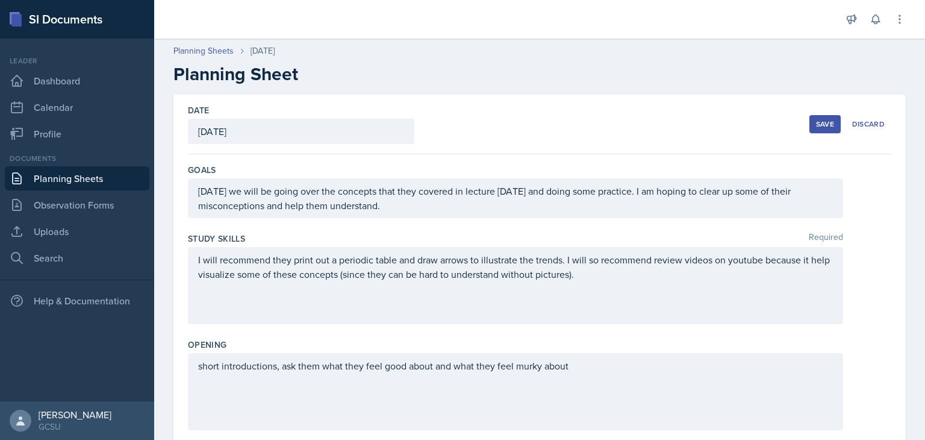
click at [813, 116] on button "Save" at bounding box center [824, 124] width 31 height 18
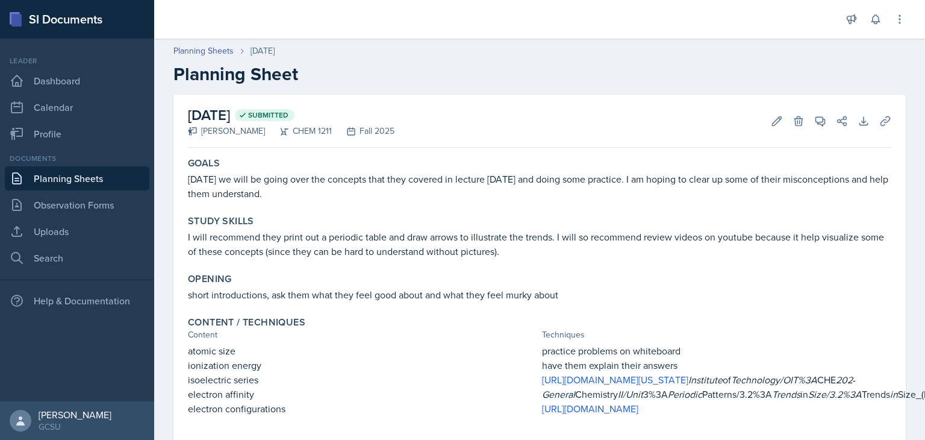
click at [96, 181] on link "Planning Sheets" at bounding box center [77, 178] width 145 height 24
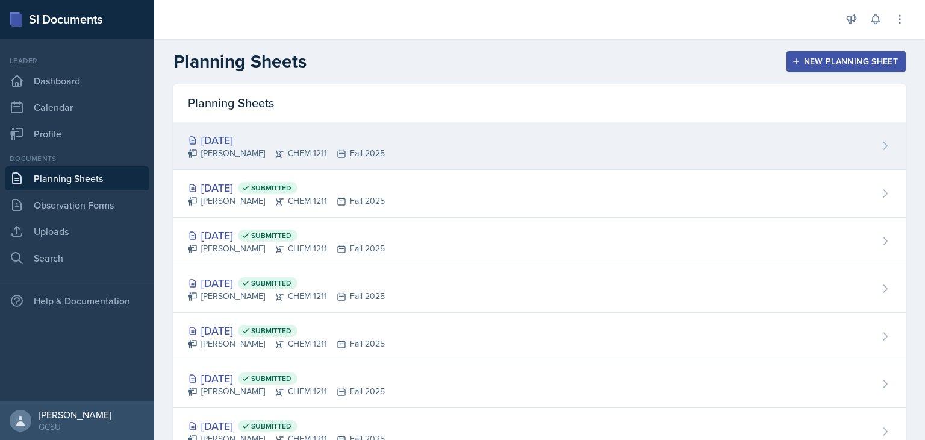
click at [344, 140] on div "[DATE]" at bounding box center [286, 140] width 197 height 16
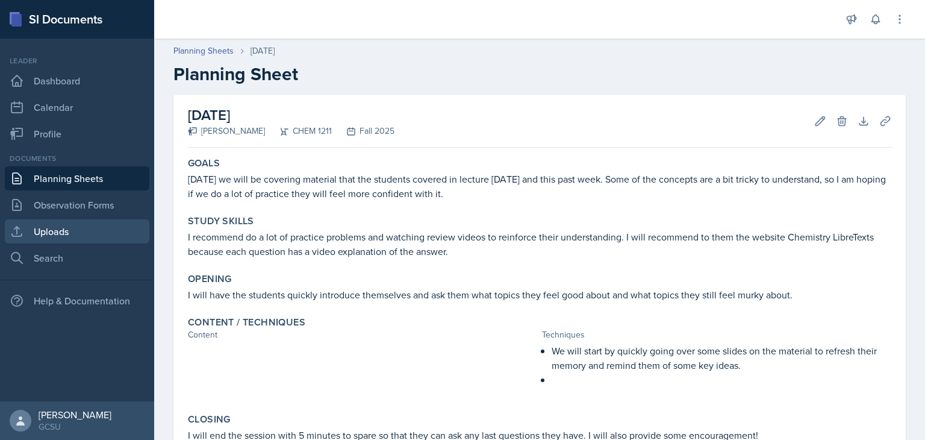
click at [76, 239] on link "Uploads" at bounding box center [77, 231] width 145 height 24
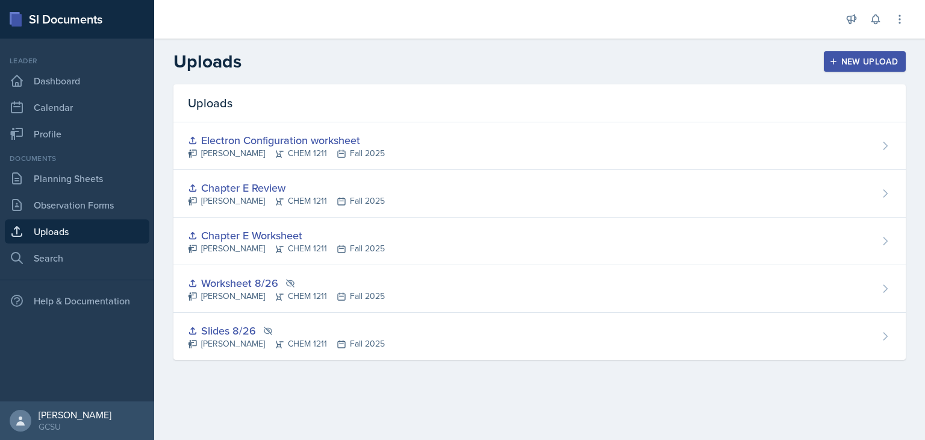
click at [829, 64] on icon "button" at bounding box center [833, 61] width 8 height 8
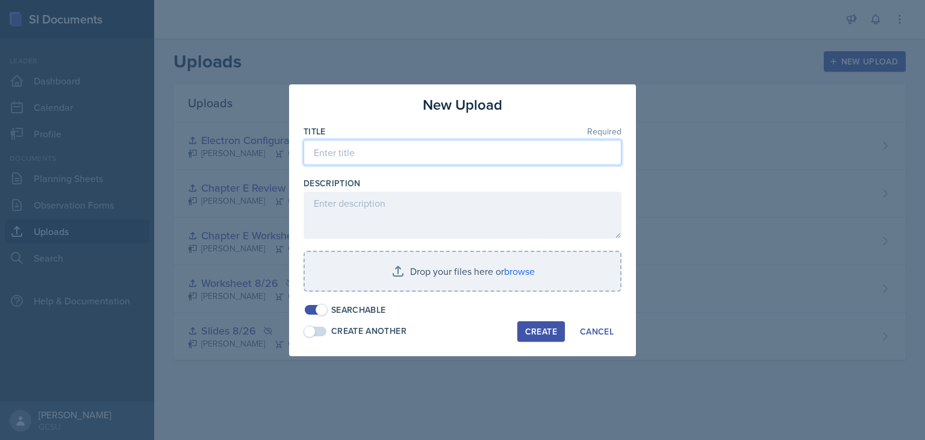
click at [352, 151] on input at bounding box center [462, 152] width 318 height 25
type input "ionic bonding ppt"
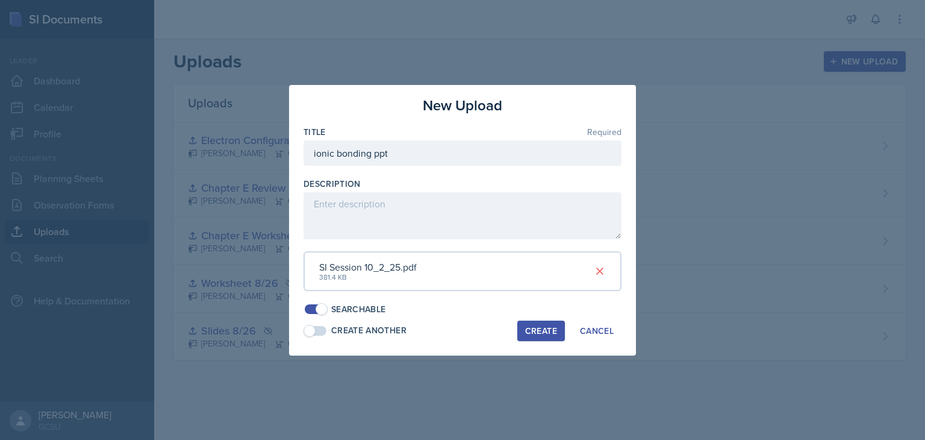
click at [547, 326] on div "Create" at bounding box center [541, 331] width 32 height 10
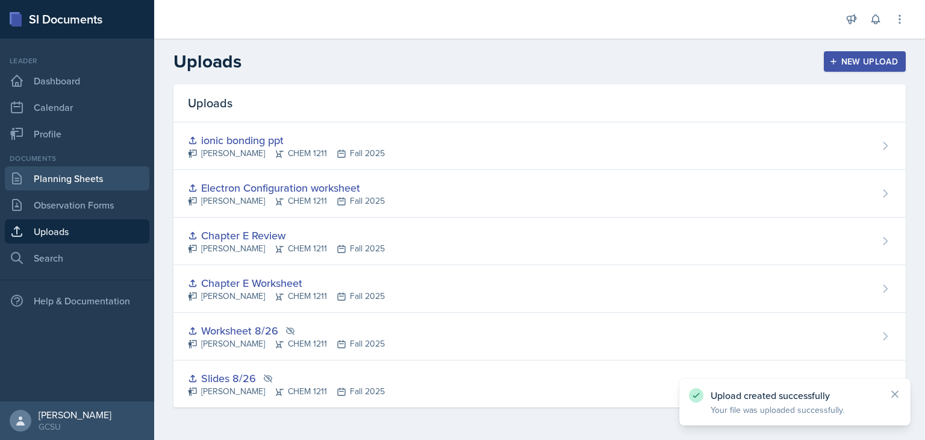
click at [69, 182] on link "Planning Sheets" at bounding box center [77, 178] width 145 height 24
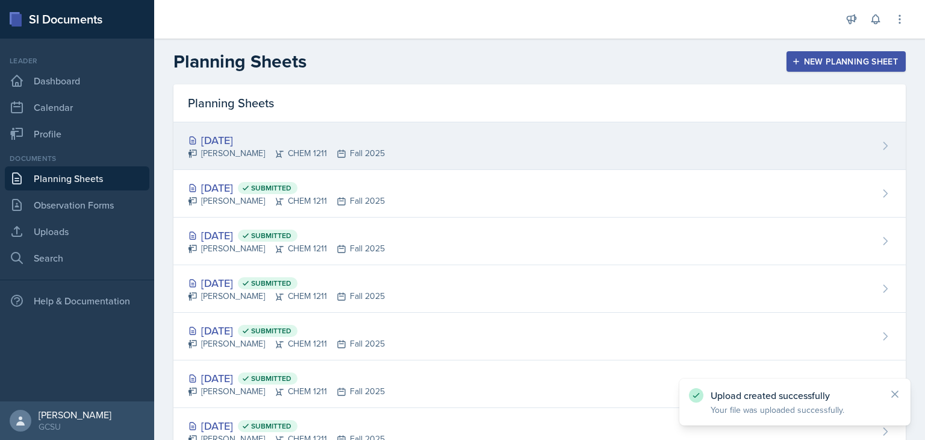
click at [485, 133] on div "[DATE] [PERSON_NAME] CHEM 1211 Fall 2025" at bounding box center [539, 146] width 732 height 48
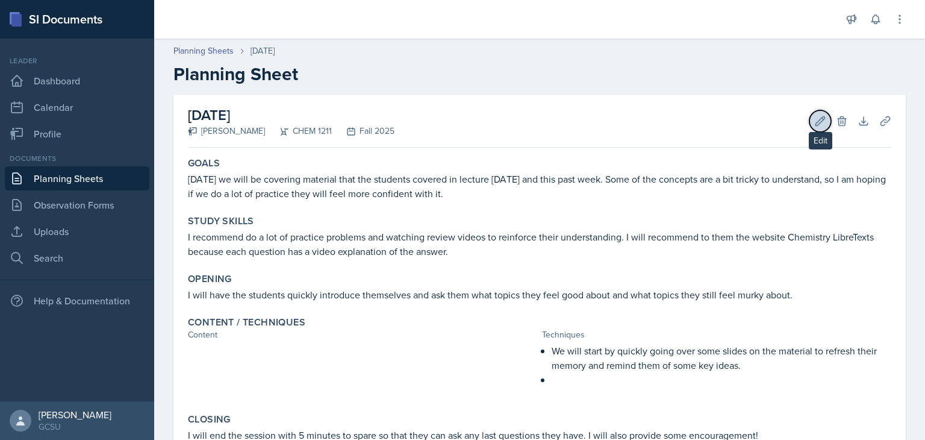
click at [814, 115] on icon at bounding box center [820, 121] width 12 height 12
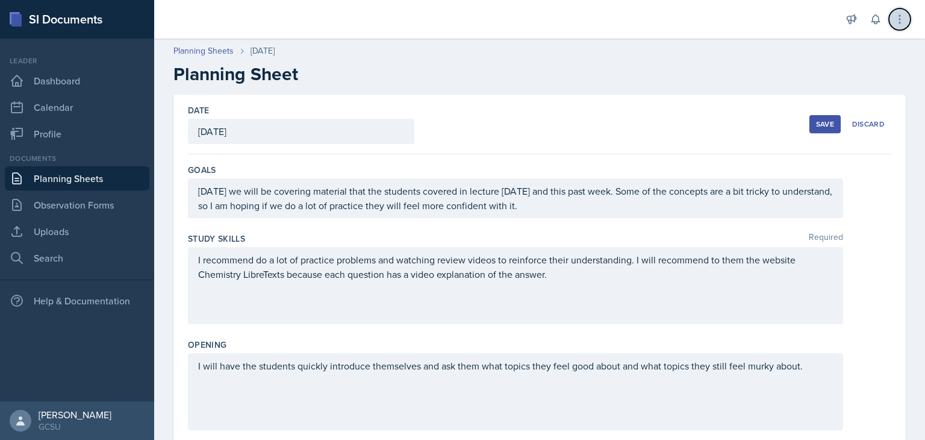
click at [904, 23] on icon at bounding box center [900, 19] width 12 height 12
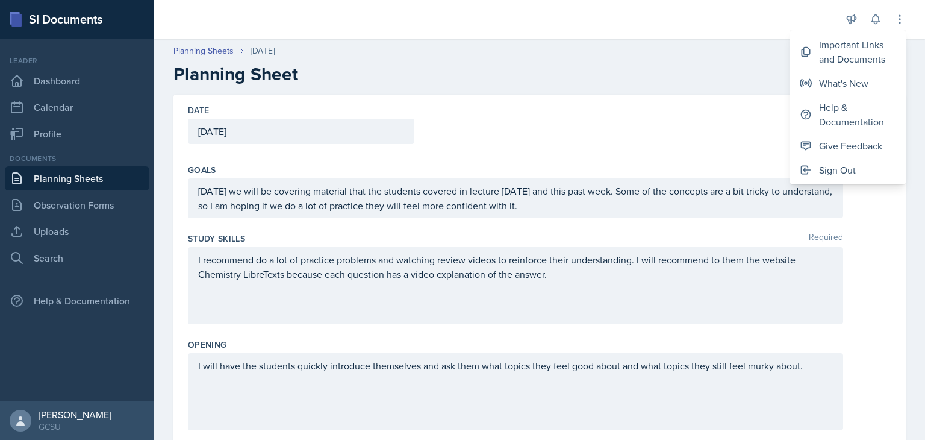
click at [744, 129] on div "Date [DATE] [DATE] 28 29 30 1 2 3 4 5 6 7 8 9 10 11 12 13 14 15 16 17 18 19 20 …" at bounding box center [539, 125] width 703 height 60
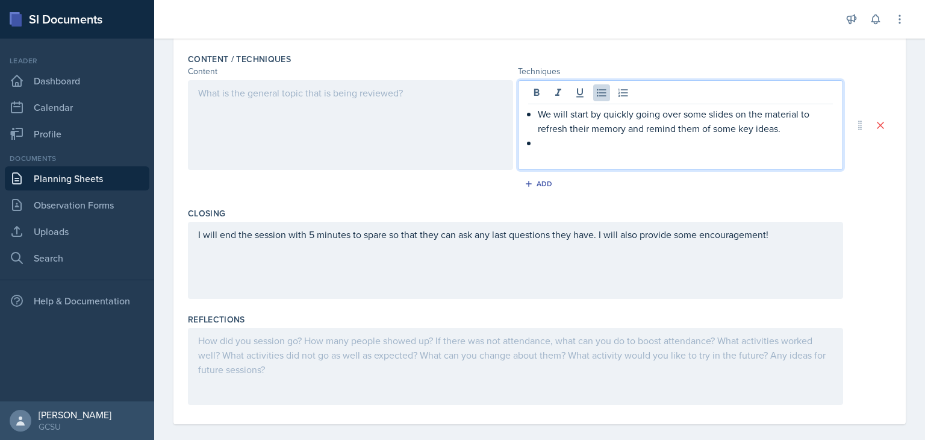
scroll to position [403, 0]
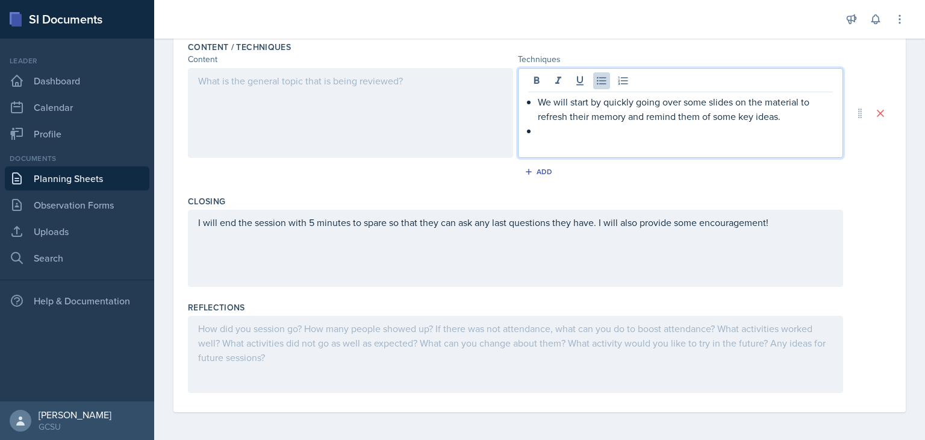
click at [579, 118] on ul "We will start by quickly going over some slides on the material to refresh thei…" at bounding box center [685, 116] width 295 height 43
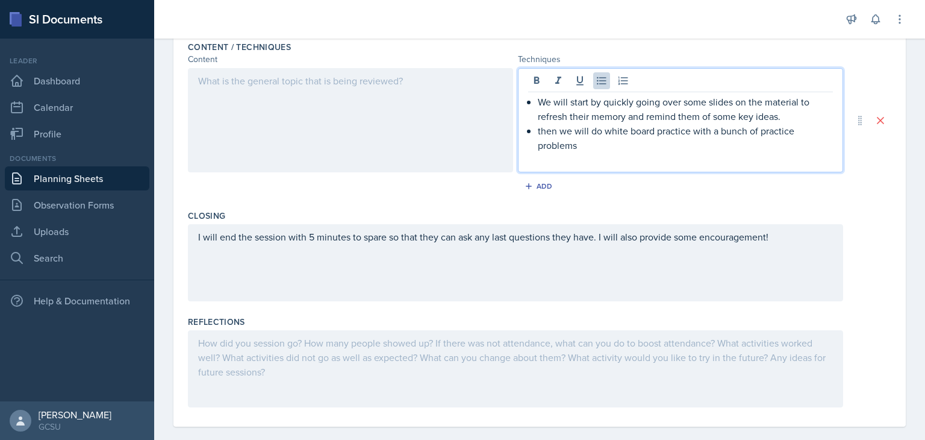
click at [538, 128] on p "then we will do white board practice with a bunch of practice problems" at bounding box center [685, 137] width 295 height 29
click at [706, 152] on p at bounding box center [680, 159] width 305 height 14
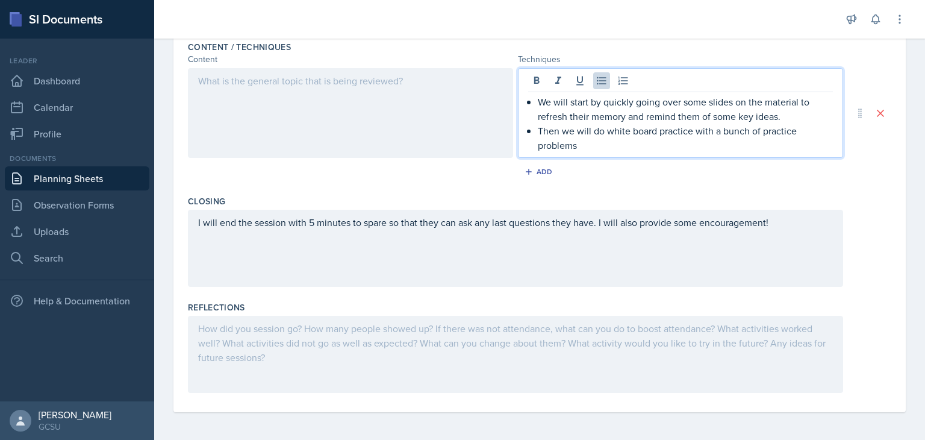
click at [783, 114] on p "We will start by quickly going over some slides on the material to refresh thei…" at bounding box center [685, 109] width 295 height 29
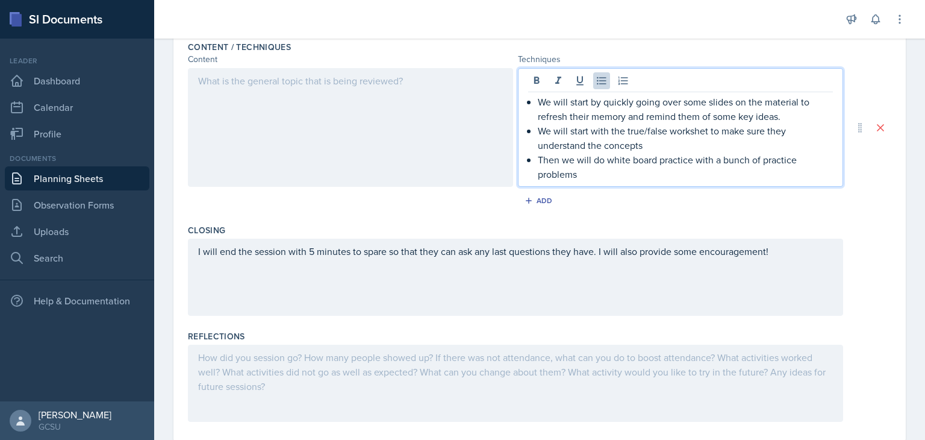
click at [691, 129] on p "We will start with the true/false workshet to make sure they understand the con…" at bounding box center [685, 137] width 295 height 29
click at [651, 175] on p "Then we will do white board practice with a bunch of practice problems" at bounding box center [685, 166] width 295 height 29
click at [339, 114] on div at bounding box center [350, 127] width 325 height 119
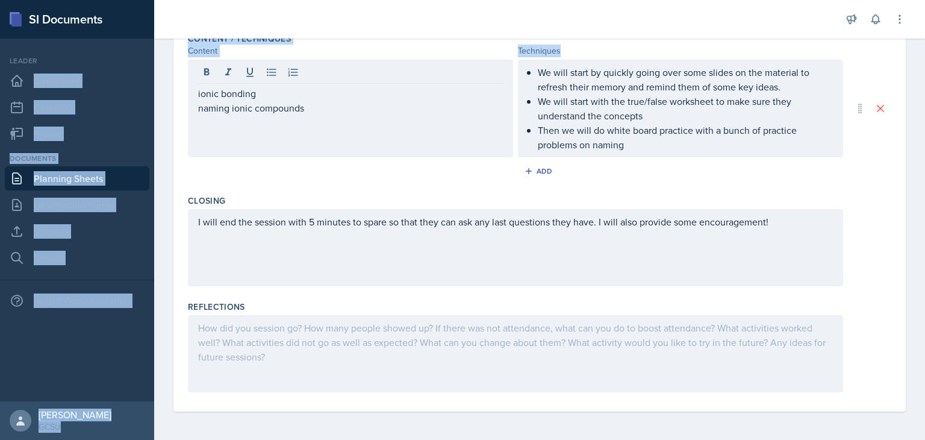
drag, startPoint x: 339, startPoint y: 114, endPoint x: 130, endPoint y: 66, distance: 214.6
click at [130, 66] on div "SI Documents Leader Dashboard Calendar Profile Documents Planning Sheets Observ…" at bounding box center [462, 220] width 925 height 440
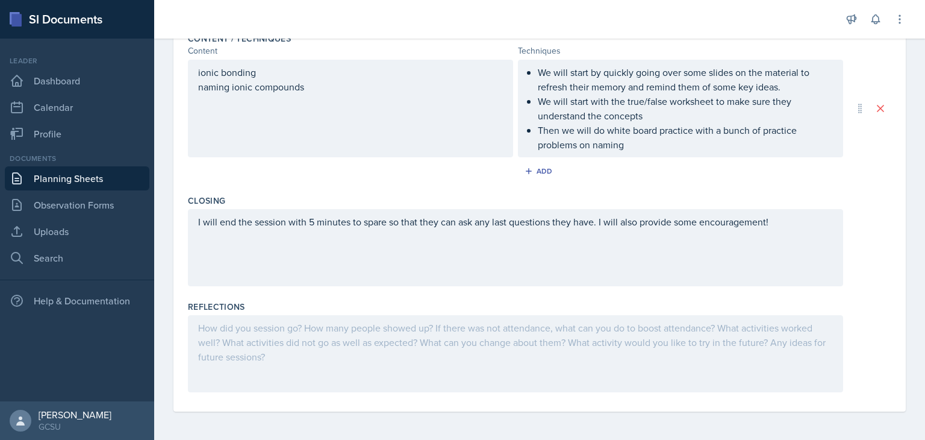
click at [304, 124] on div "ionic bonding naming ionic compounds" at bounding box center [350, 109] width 325 height 98
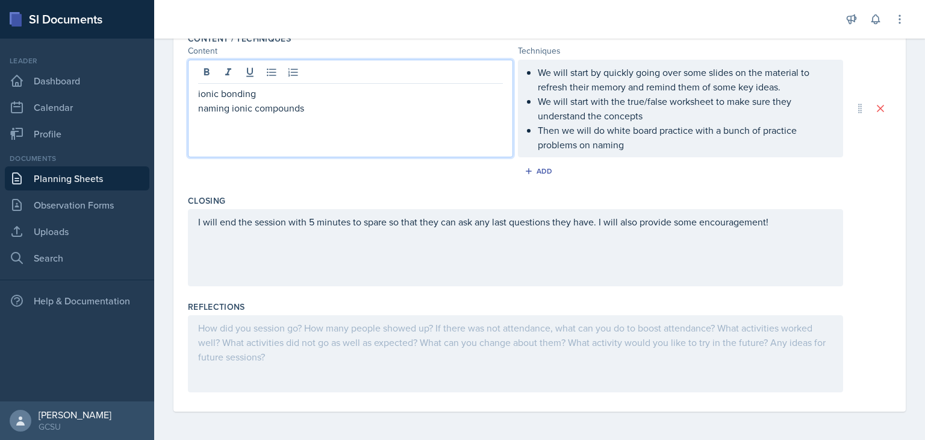
drag, startPoint x: 304, startPoint y: 124, endPoint x: 314, endPoint y: 108, distance: 18.4
click at [314, 108] on p "naming ionic compounds" at bounding box center [350, 108] width 305 height 14
drag, startPoint x: 314, startPoint y: 108, endPoint x: 193, endPoint y: 87, distance: 123.0
click at [193, 87] on div "ionic bonding naming ionic compounds" at bounding box center [350, 109] width 325 height 98
click at [270, 73] on icon at bounding box center [272, 72] width 12 height 12
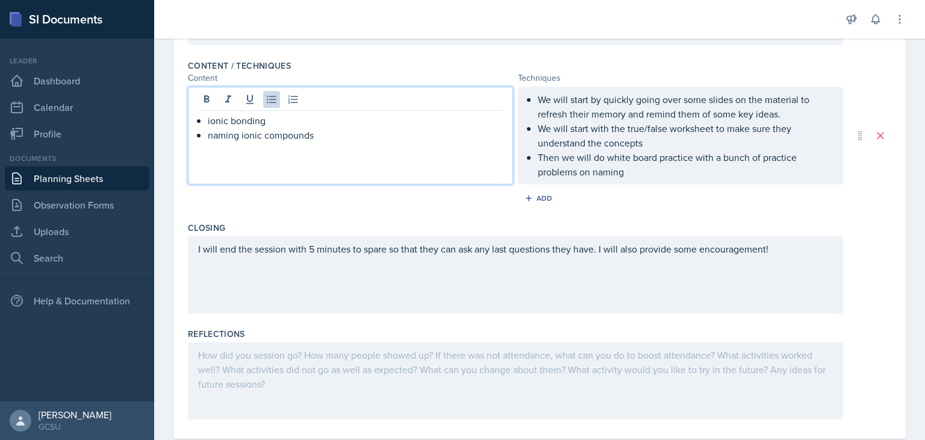
click at [654, 174] on p "Then we will do white board practice with a bunch of practice problems on naming" at bounding box center [685, 164] width 295 height 29
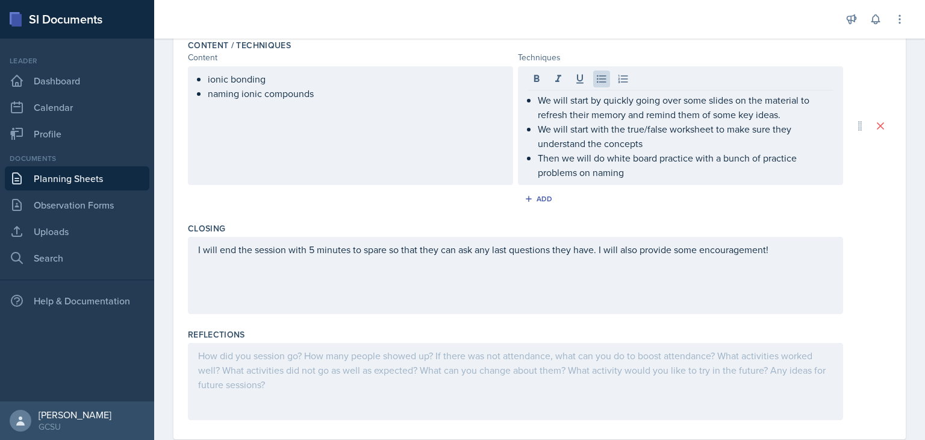
click at [622, 285] on div "I will end the session with 5 minutes to spare so that they can ask any last qu…" at bounding box center [515, 275] width 655 height 77
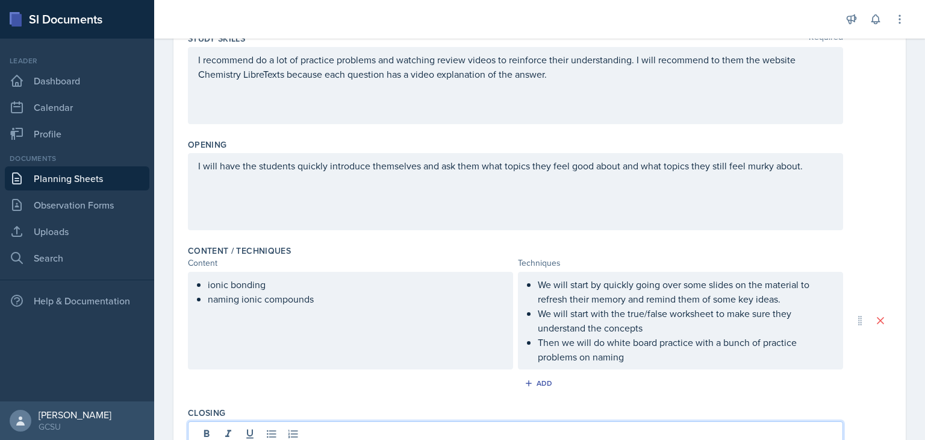
scroll to position [0, 0]
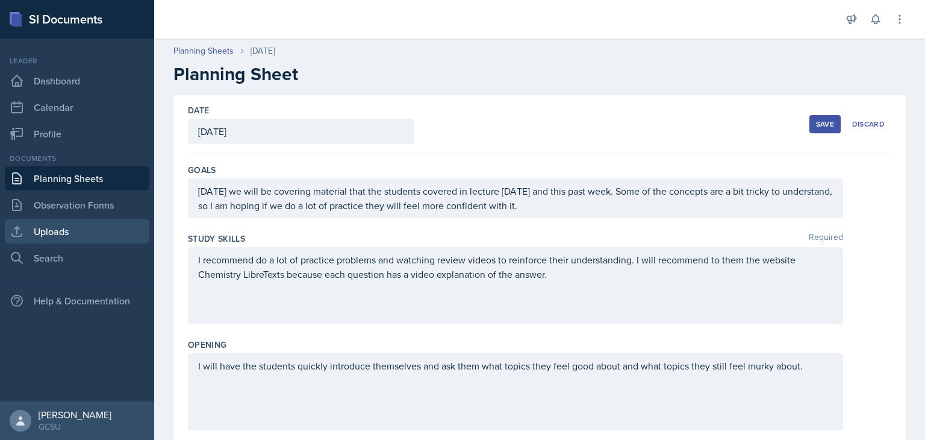
click at [78, 233] on link "Uploads" at bounding box center [77, 231] width 145 height 24
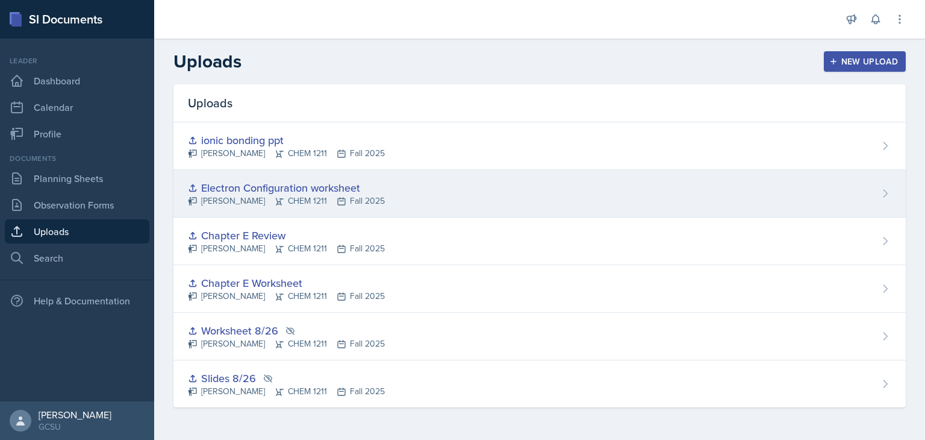
click at [678, 185] on div "Electron Configuration worksheet [PERSON_NAME] CHEM 1211 Fall 2025" at bounding box center [539, 194] width 732 height 48
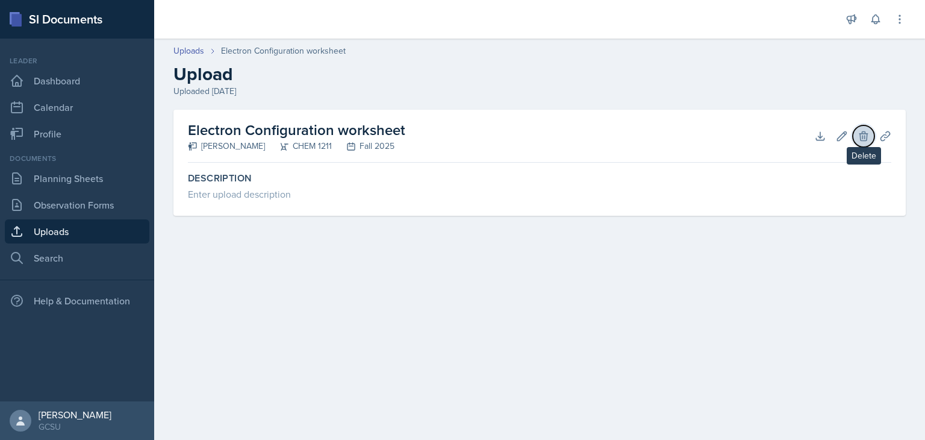
click at [858, 133] on icon at bounding box center [863, 136] width 12 height 12
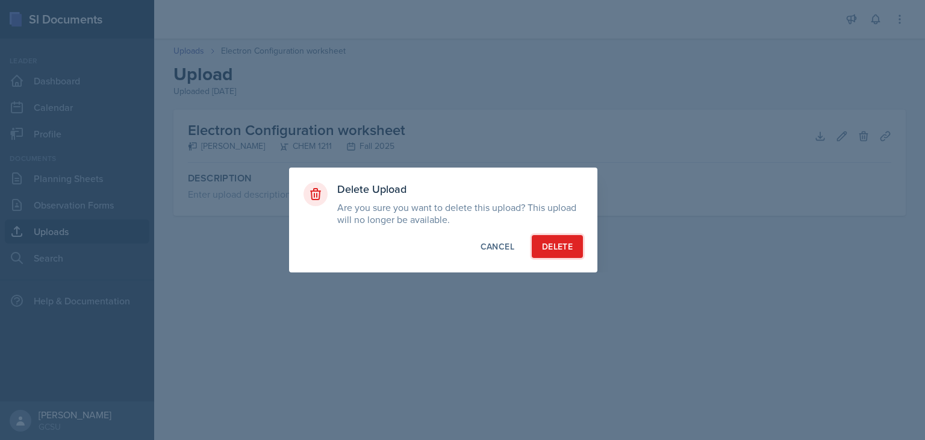
click at [546, 249] on div "Delete" at bounding box center [557, 246] width 31 height 12
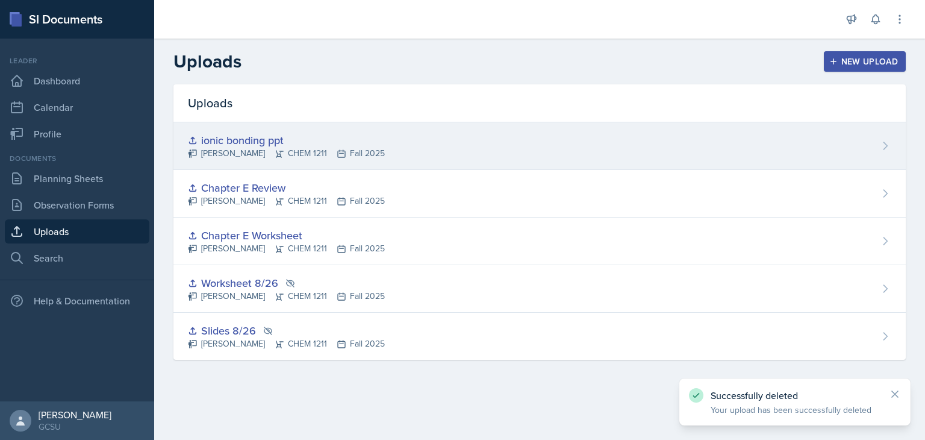
click at [458, 147] on div "ionic bonding ppt [PERSON_NAME] CHEM 1211 Fall 2025" at bounding box center [539, 146] width 732 height 48
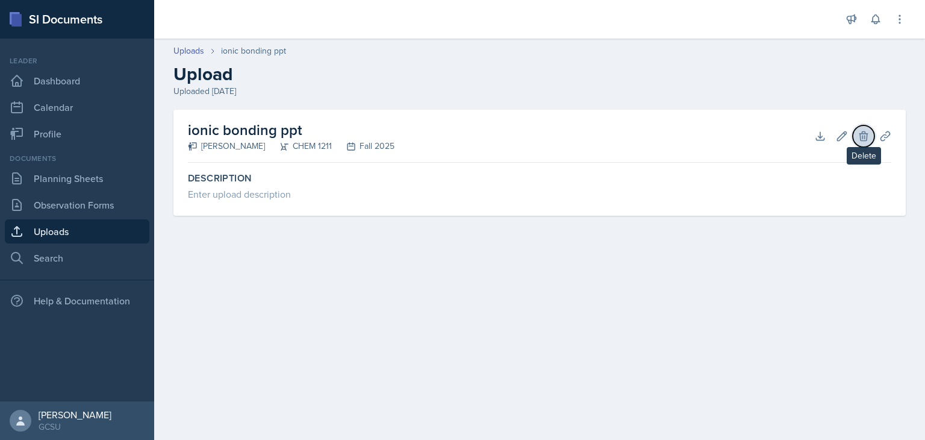
click at [859, 138] on icon at bounding box center [863, 136] width 12 height 12
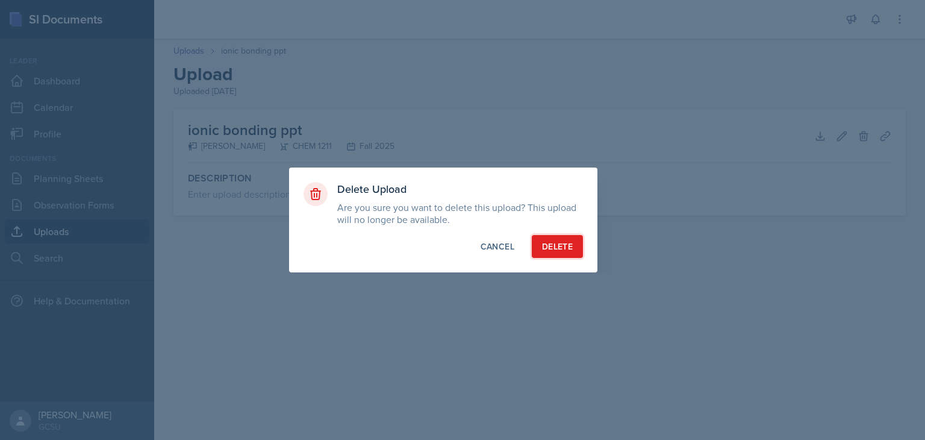
click at [557, 253] on button "Delete" at bounding box center [557, 246] width 51 height 23
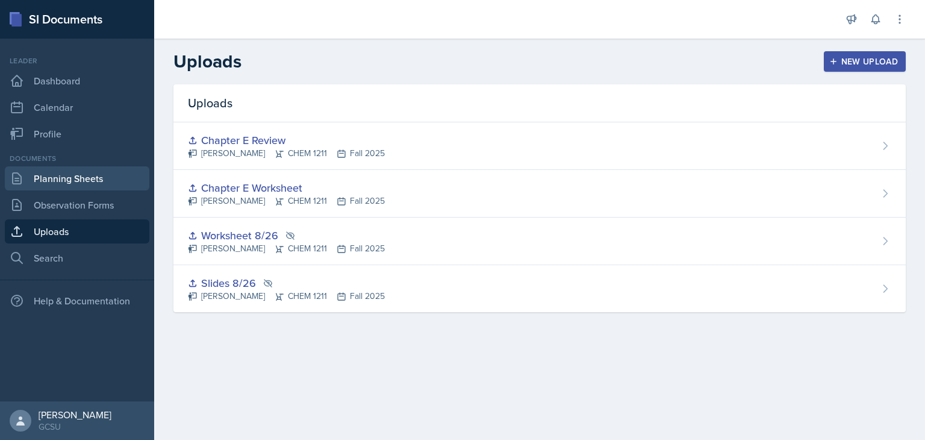
click at [75, 179] on link "Planning Sheets" at bounding box center [77, 178] width 145 height 24
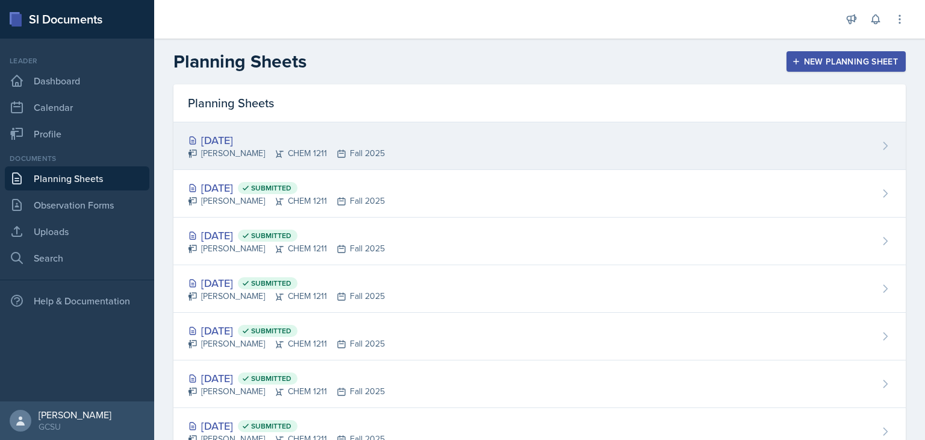
click at [361, 145] on div "[DATE]" at bounding box center [286, 140] width 197 height 16
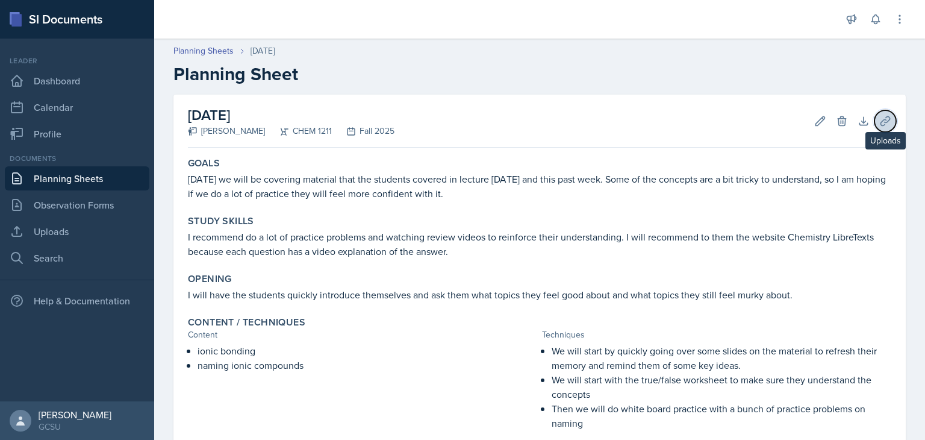
click at [880, 119] on icon at bounding box center [884, 120] width 9 height 9
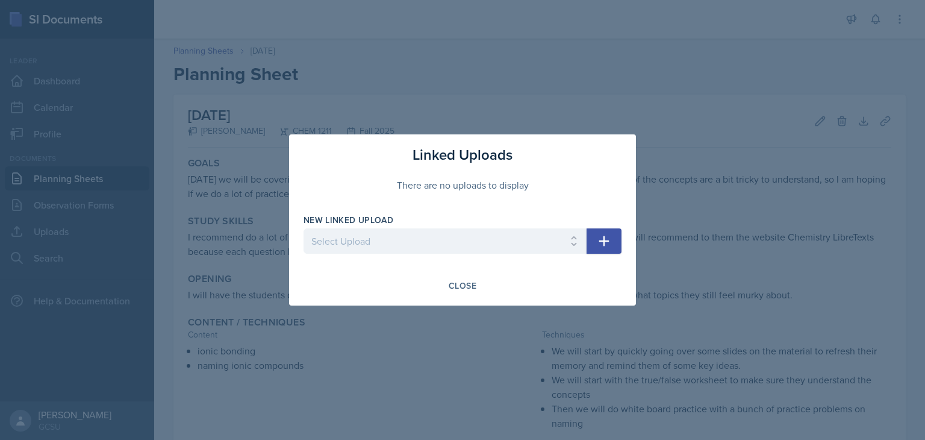
click at [692, 119] on div at bounding box center [462, 220] width 925 height 440
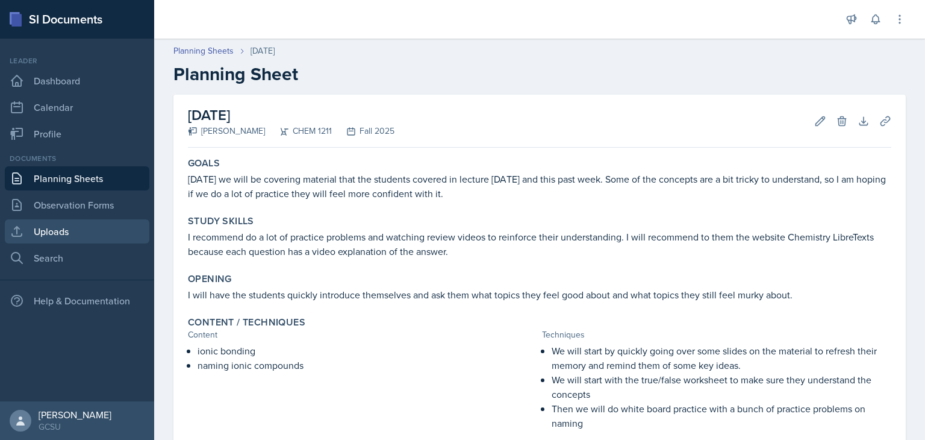
click at [75, 233] on link "Uploads" at bounding box center [77, 231] width 145 height 24
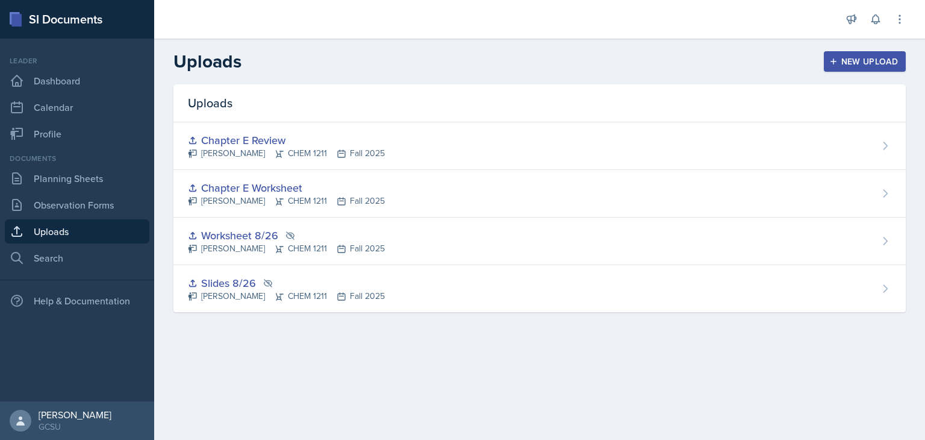
click at [850, 69] on button "New Upload" at bounding box center [865, 61] width 82 height 20
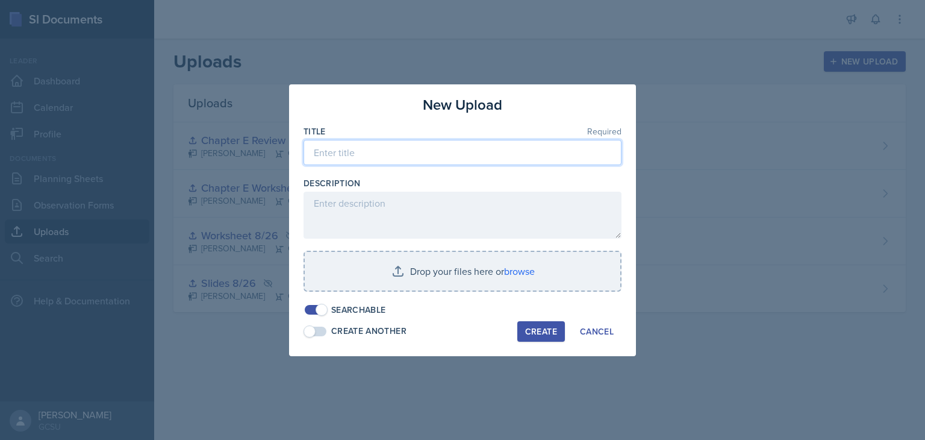
click at [518, 149] on input at bounding box center [462, 152] width 318 height 25
type input "[DATE] ppt"
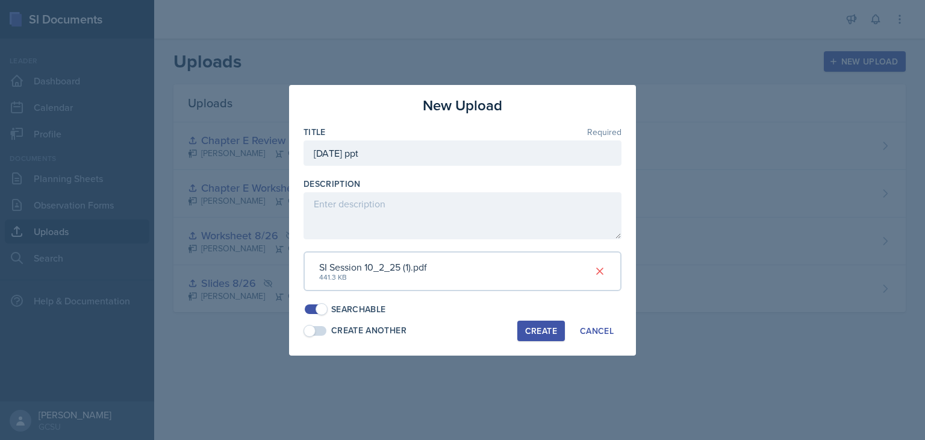
click at [546, 328] on div "Create" at bounding box center [541, 331] width 32 height 10
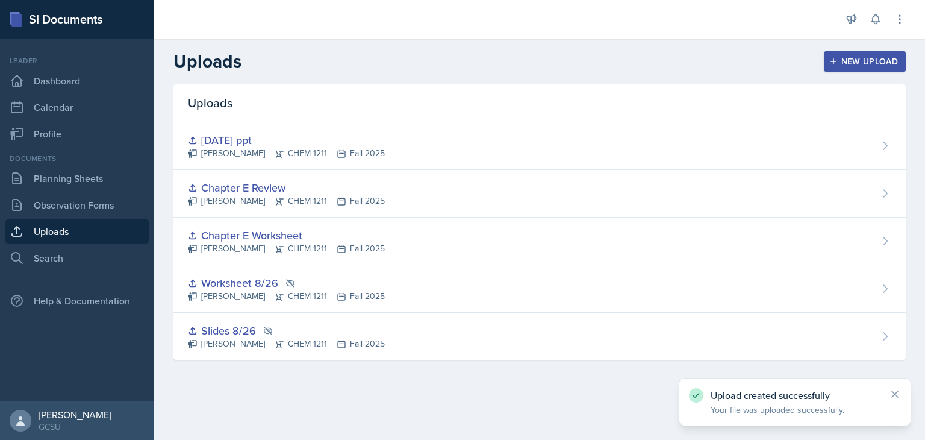
click at [850, 52] on button "New Upload" at bounding box center [865, 61] width 82 height 20
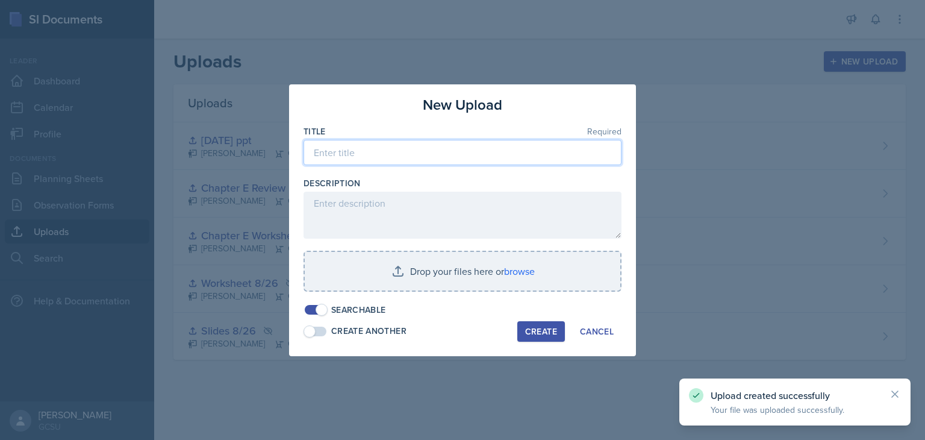
click at [518, 157] on input at bounding box center [462, 152] width 318 height 25
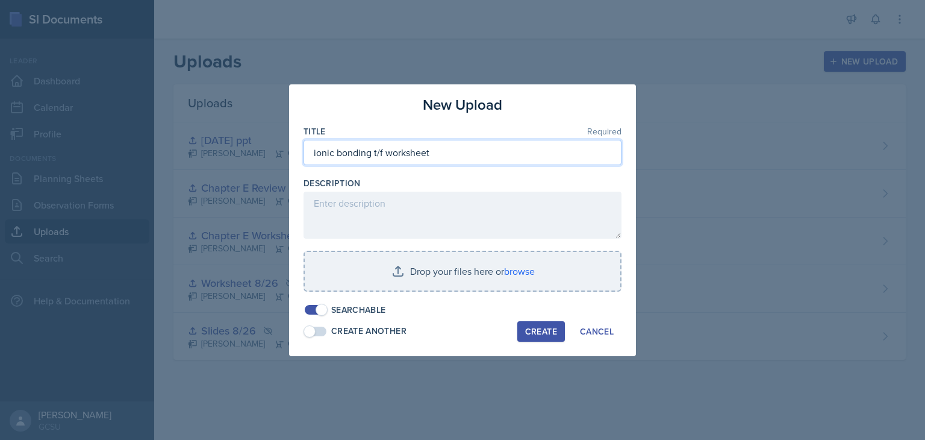
type input "ionic bonding t/f worksheet"
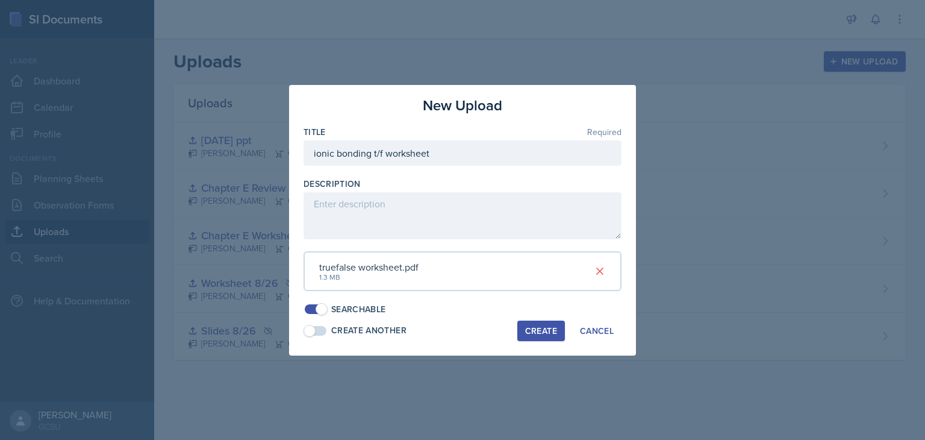
click at [541, 328] on div "Create" at bounding box center [541, 331] width 32 height 10
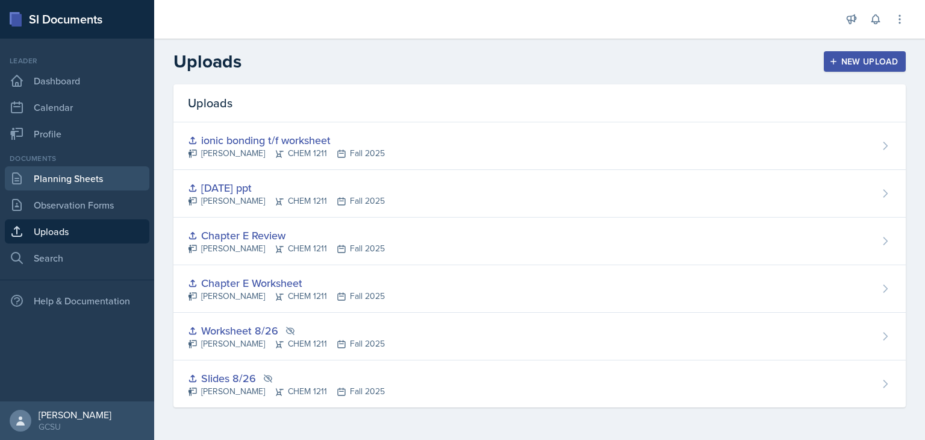
click at [87, 173] on link "Planning Sheets" at bounding box center [77, 178] width 145 height 24
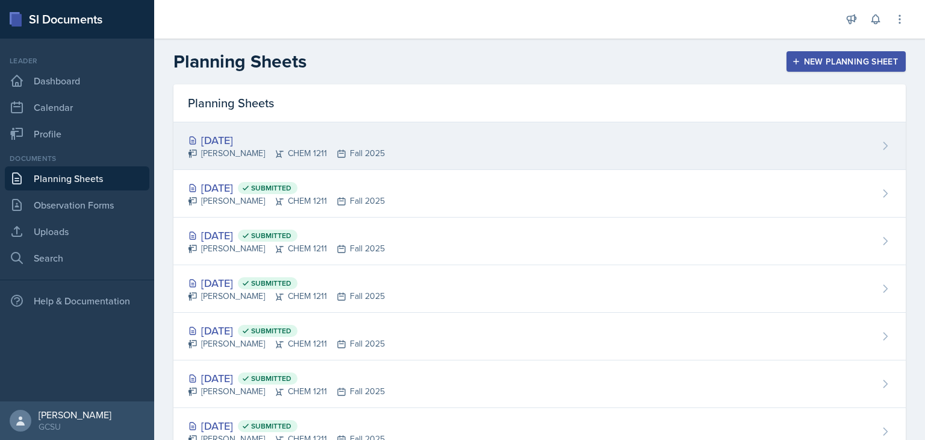
click at [426, 162] on div "[DATE] [PERSON_NAME] CHEM 1211 Fall 2025" at bounding box center [539, 146] width 732 height 48
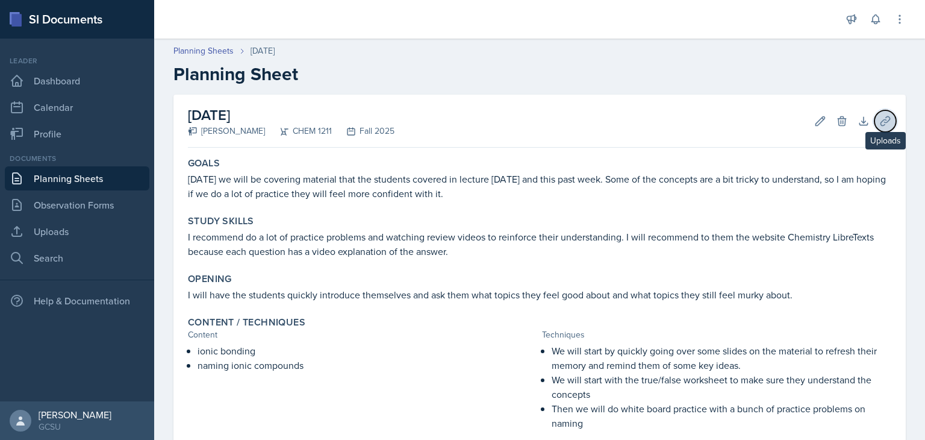
click at [880, 116] on icon at bounding box center [884, 120] width 9 height 9
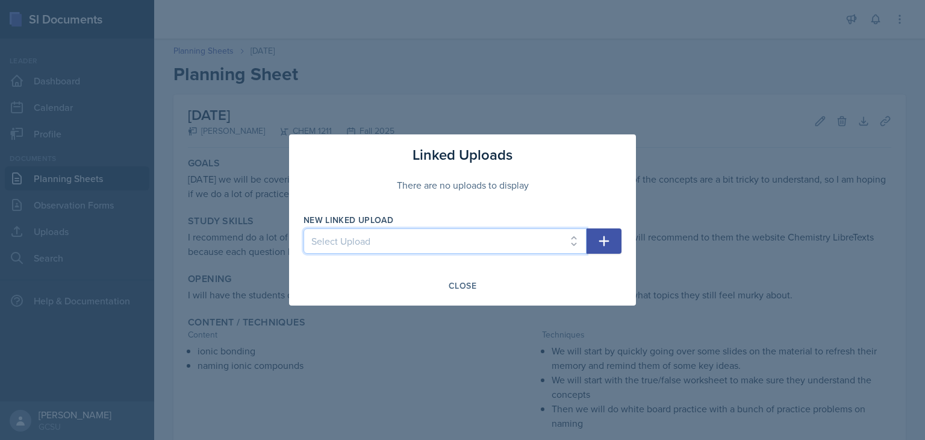
click at [566, 238] on select "Select Upload Worksheet 8/26 Slides 8/26 Chapter E Worksheet Chapter E Review […" at bounding box center [444, 240] width 283 height 25
select select "d9bbfa74-e839-4a32-b45c-8b51253807c5"
click at [303, 228] on select "Select Upload Worksheet 8/26 Slides 8/26 Chapter E Worksheet Chapter E Review […" at bounding box center [444, 240] width 283 height 25
click at [596, 241] on button "button" at bounding box center [604, 240] width 35 height 25
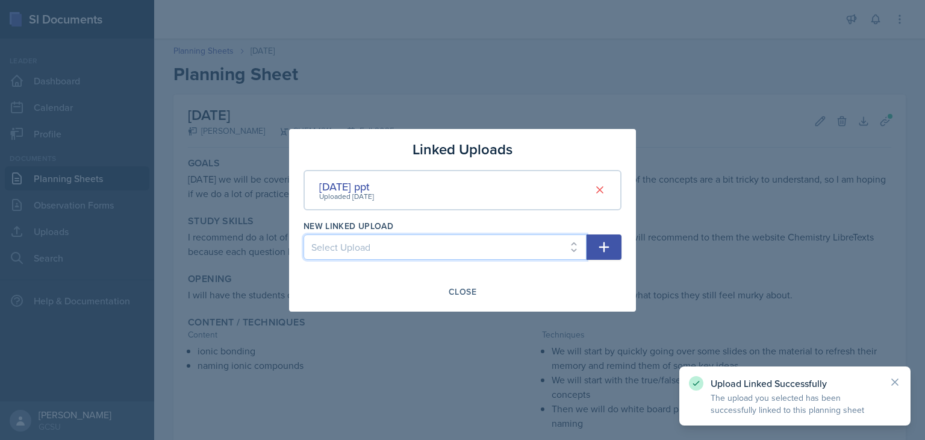
click at [568, 244] on select "Select Upload Worksheet 8/26 Slides 8/26 Chapter E Worksheet Chapter E Review i…" at bounding box center [444, 246] width 283 height 25
select select "af6008c1-25ee-4860-9289-f2c9d62e3f84"
click at [303, 234] on select "Select Upload Worksheet 8/26 Slides 8/26 Chapter E Worksheet Chapter E Review i…" at bounding box center [444, 246] width 283 height 25
click at [607, 243] on icon "button" at bounding box center [604, 247] width 14 height 14
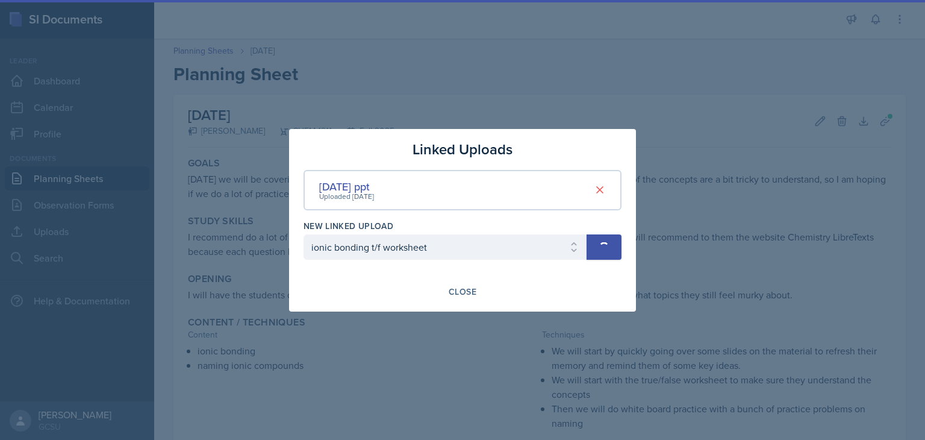
select select
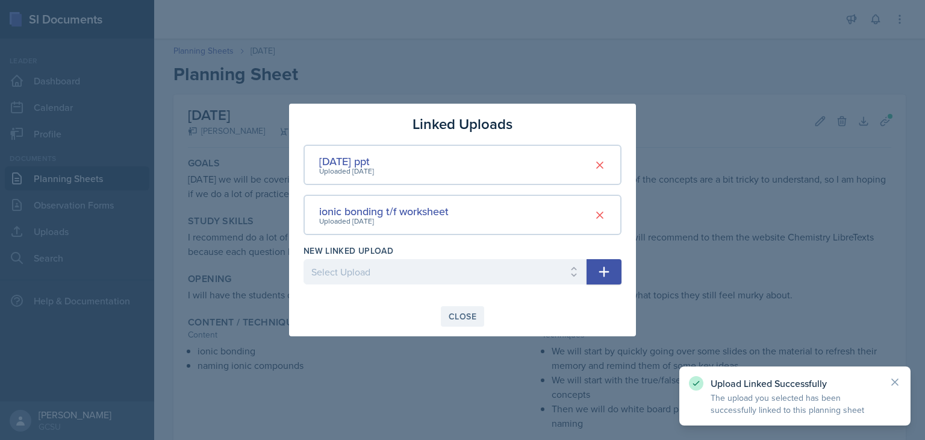
click at [460, 313] on div "Close" at bounding box center [463, 316] width 28 height 10
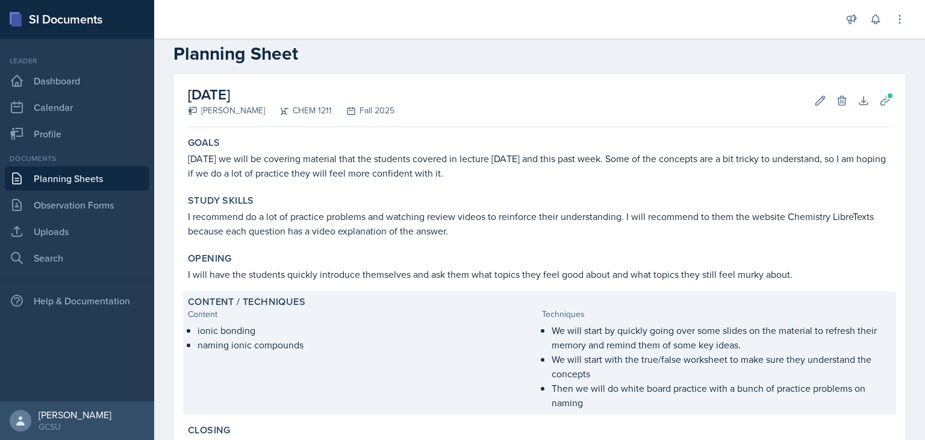
scroll to position [176, 0]
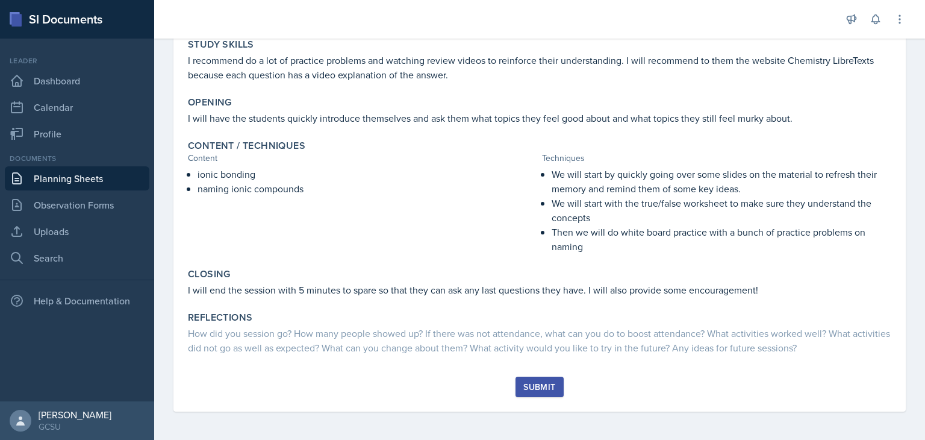
click at [540, 382] on div "Submit" at bounding box center [539, 387] width 32 height 10
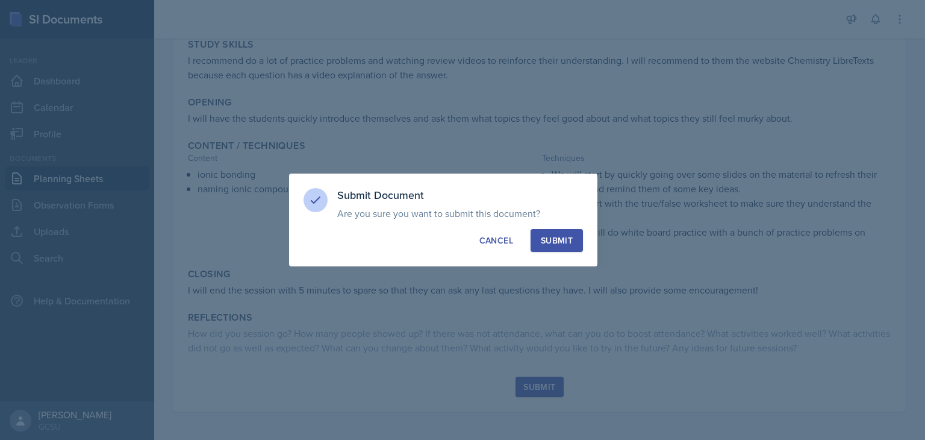
click at [568, 244] on div "Submit" at bounding box center [557, 240] width 32 height 12
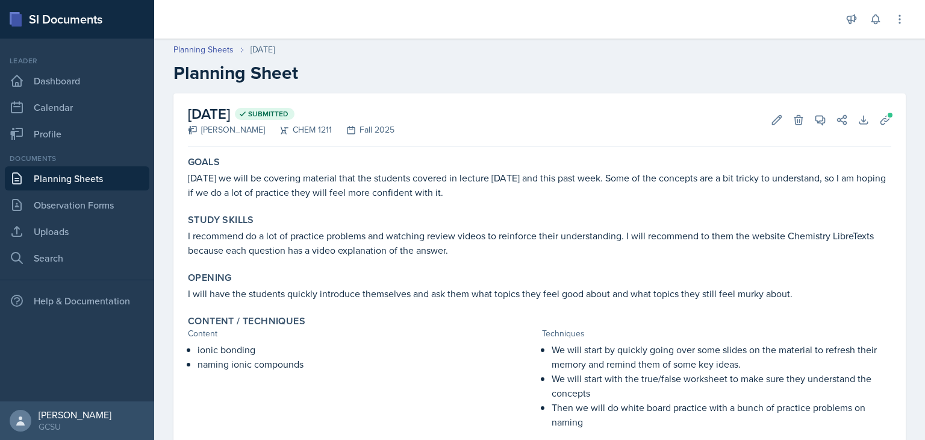
scroll to position [0, 0]
click at [879, 121] on icon at bounding box center [885, 121] width 12 height 12
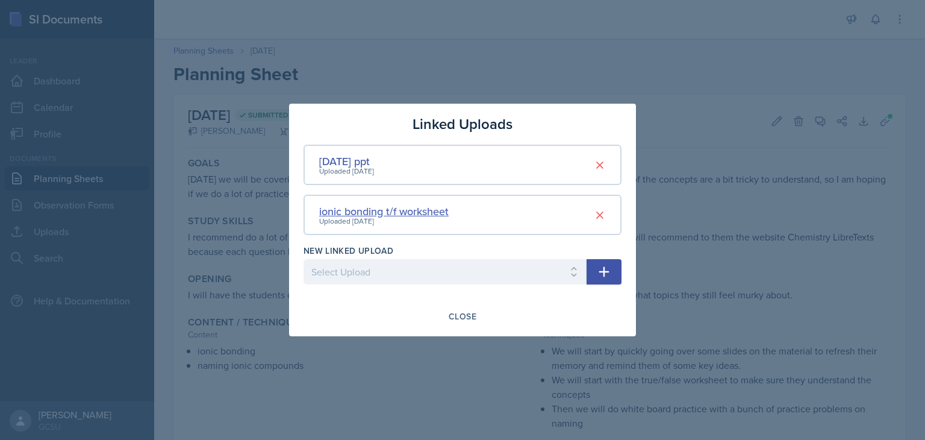
click at [412, 208] on div "ionic bonding t/f worksheet" at bounding box center [383, 211] width 129 height 16
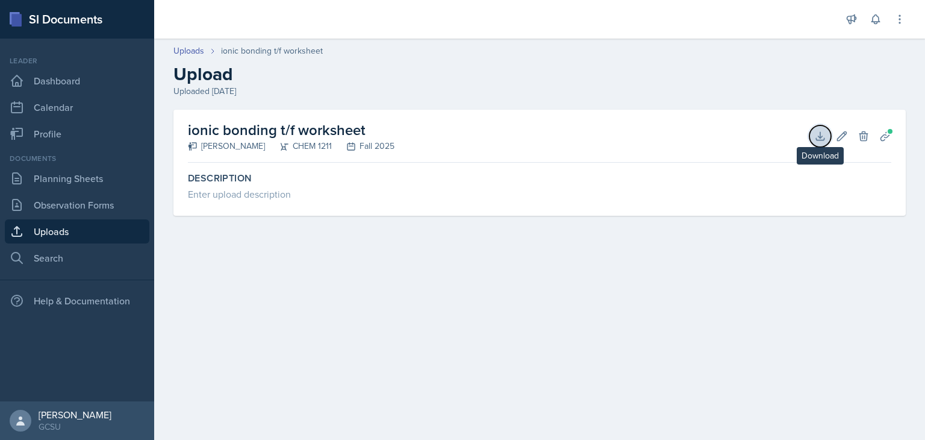
click at [821, 129] on button "Download" at bounding box center [820, 136] width 22 height 22
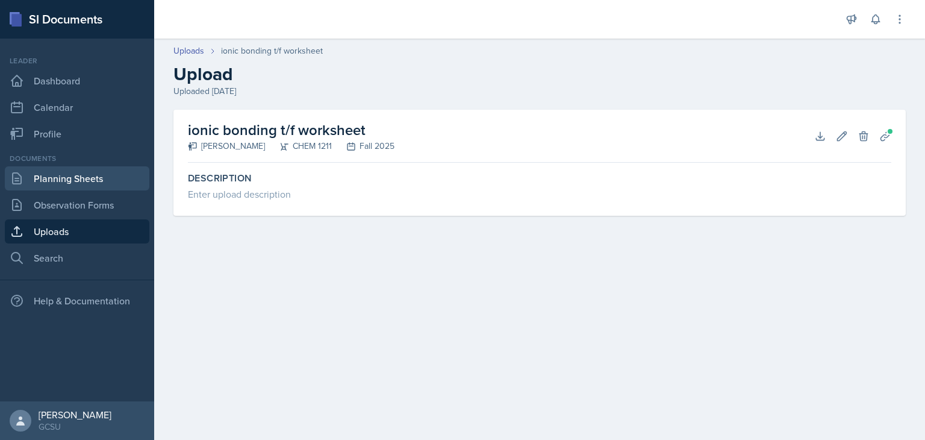
click at [113, 181] on link "Planning Sheets" at bounding box center [77, 178] width 145 height 24
